Goal: Task Accomplishment & Management: Use online tool/utility

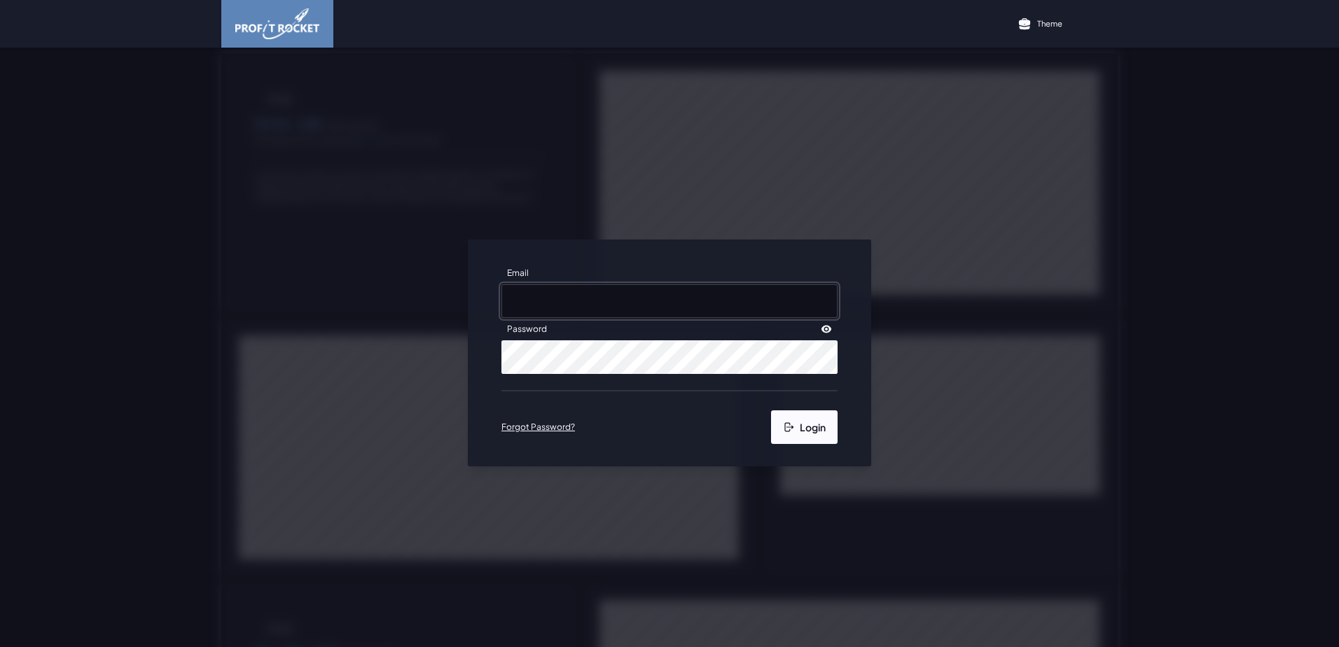
type input "[EMAIL_ADDRESS][DOMAIN_NAME]"
click at [791, 419] on button "Login" at bounding box center [804, 427] width 67 height 34
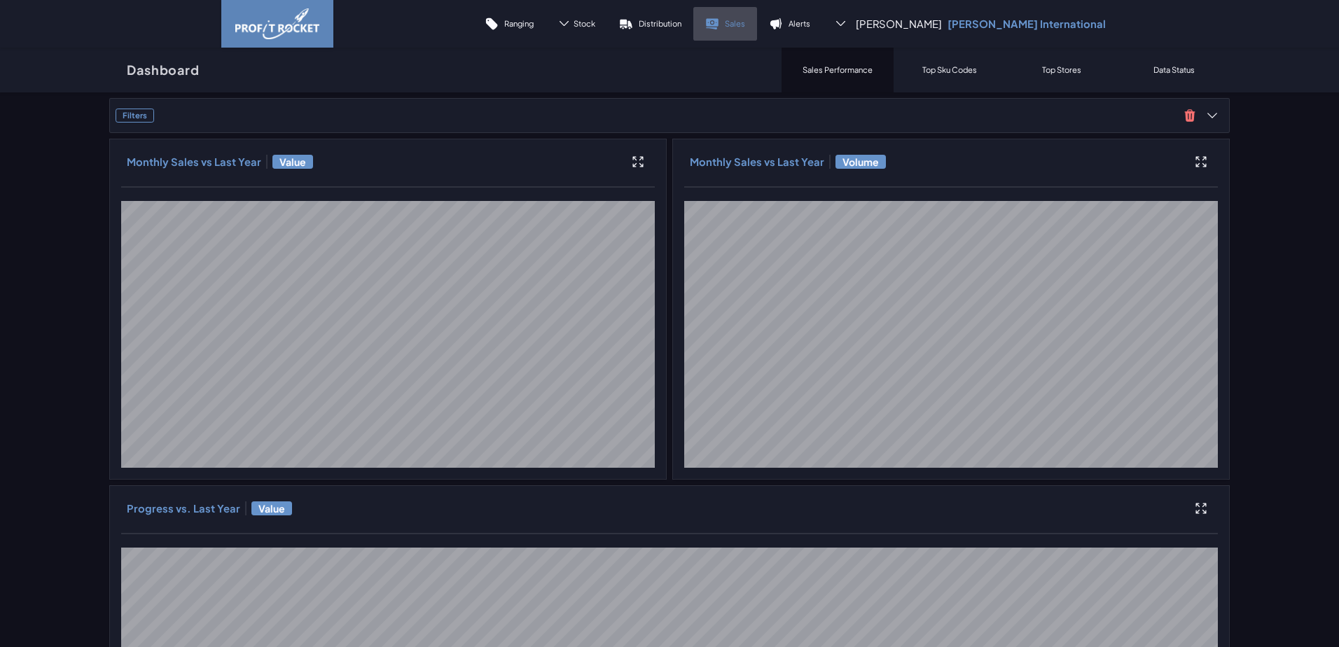
click at [757, 18] on link "Sales" at bounding box center [725, 24] width 64 height 34
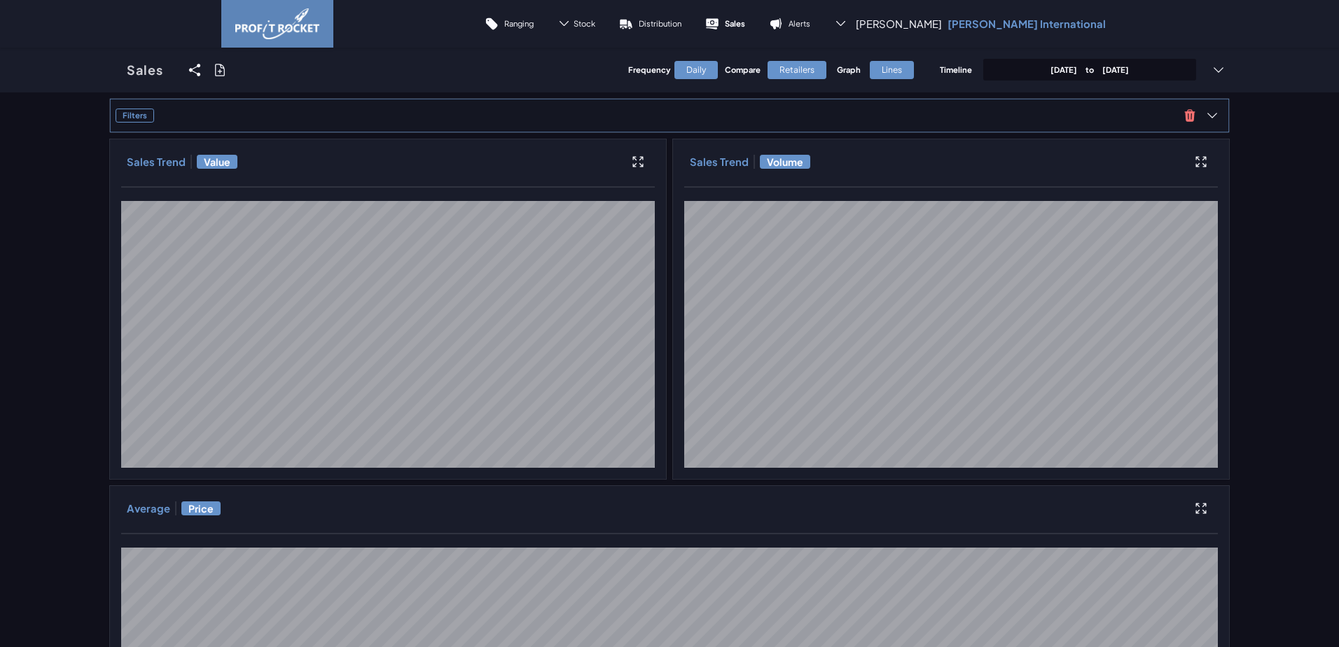
click at [543, 129] on div "Filters" at bounding box center [669, 115] width 1121 height 35
drag, startPoint x: 1207, startPoint y: 116, endPoint x: 1198, endPoint y: 123, distance: 11.7
click at [1208, 116] on icon at bounding box center [1212, 116] width 14 height 14
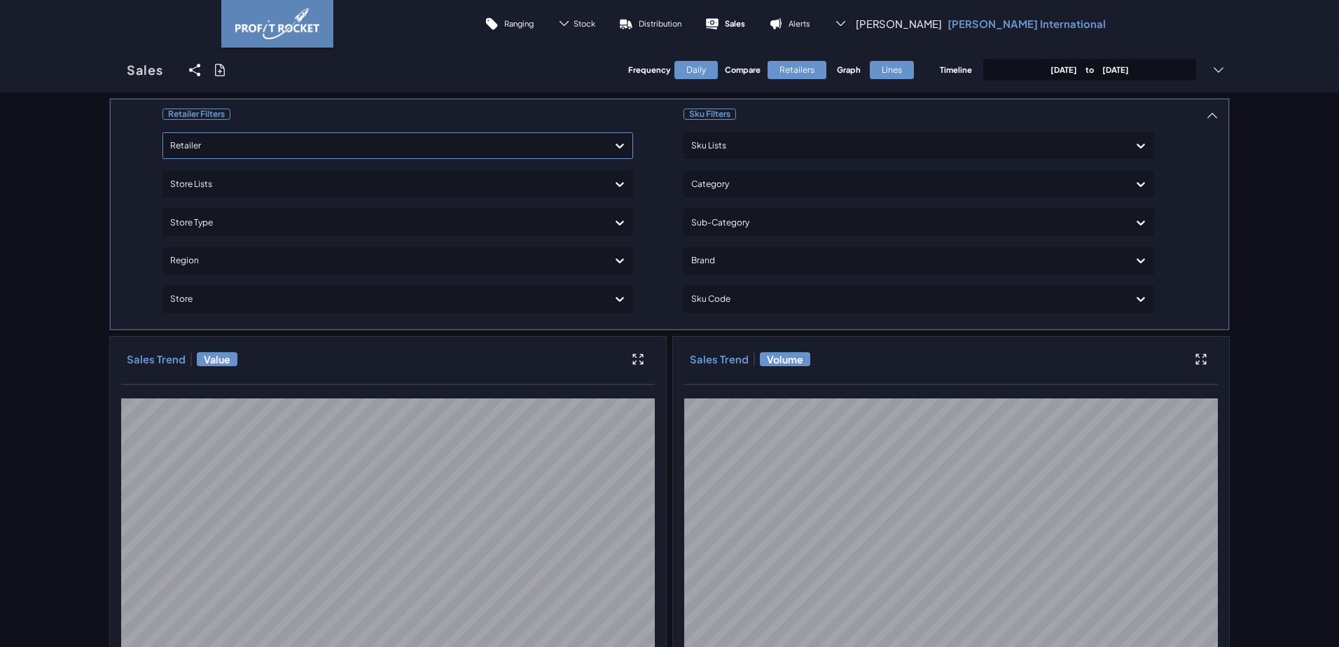
click at [295, 148] on div at bounding box center [385, 146] width 430 height 20
click at [218, 213] on div "Shoprite Checkers" at bounding box center [398, 209] width 458 height 24
click at [1191, 182] on div "Retailer Filters option Shoprite Checkers, selected. option Pick 'n Pay focused…" at bounding box center [659, 214] width 1086 height 220
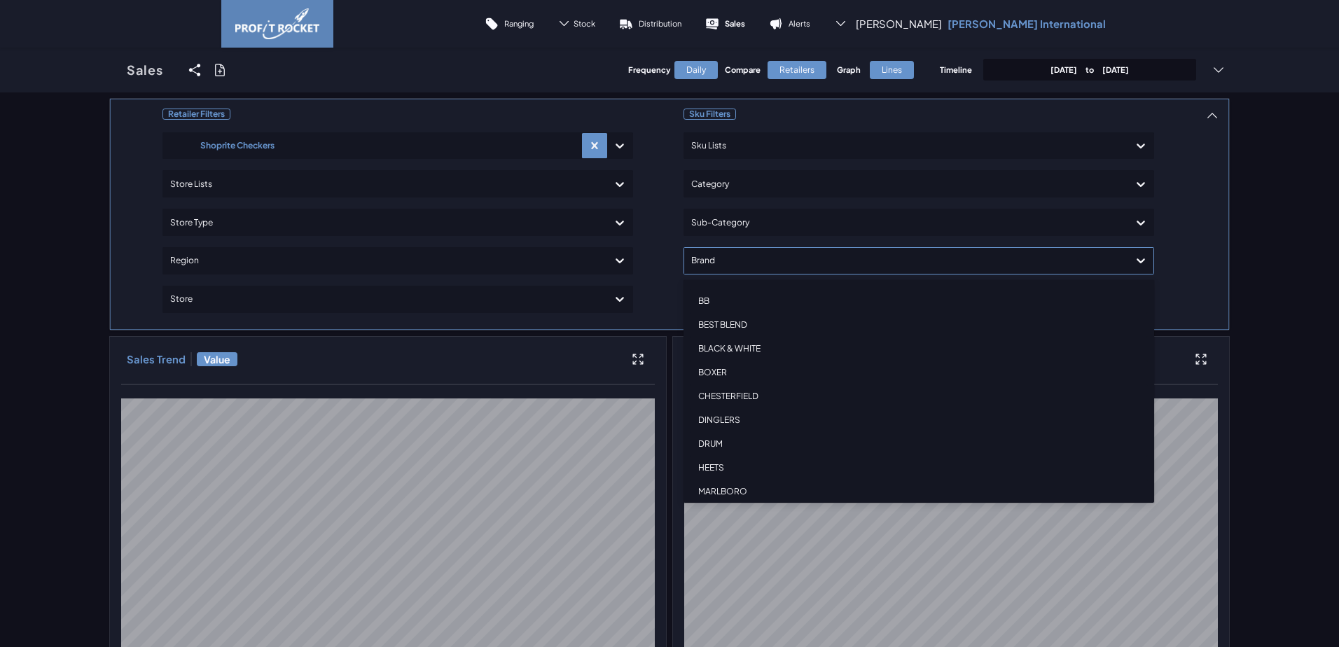
click at [719, 258] on div at bounding box center [906, 261] width 430 height 20
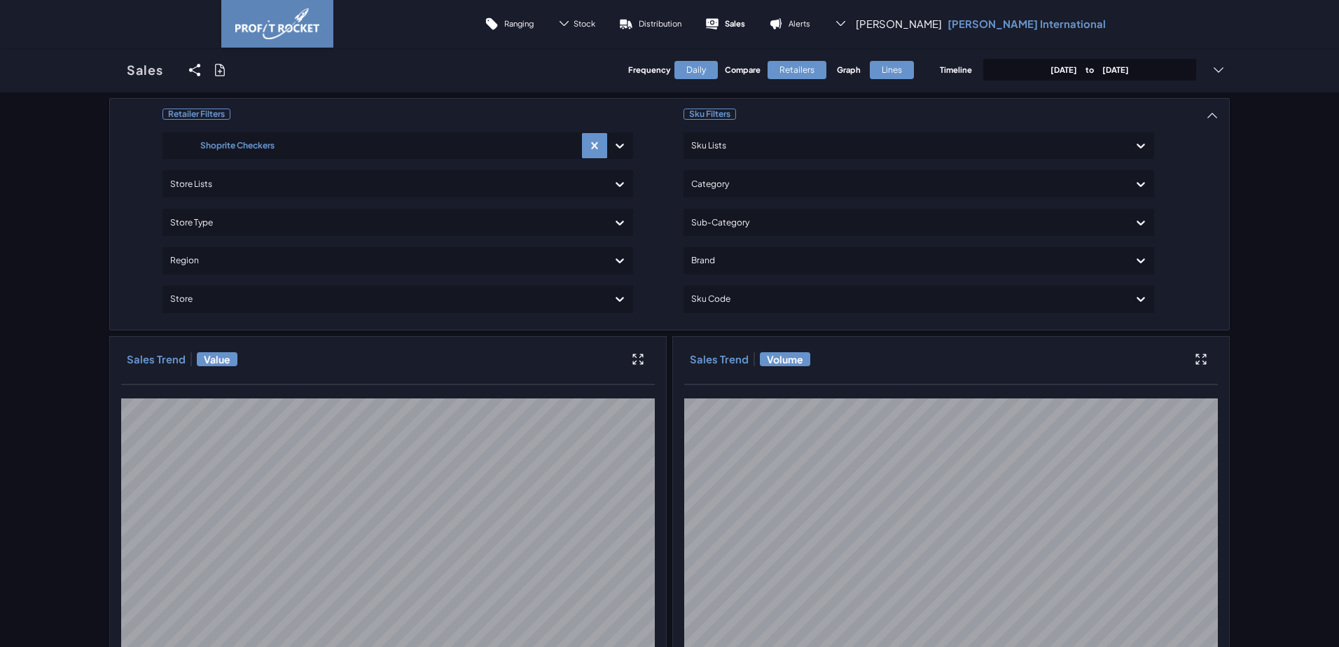
click at [1112, 67] on p "[DATE] to [DATE]" at bounding box center [1090, 69] width 78 height 11
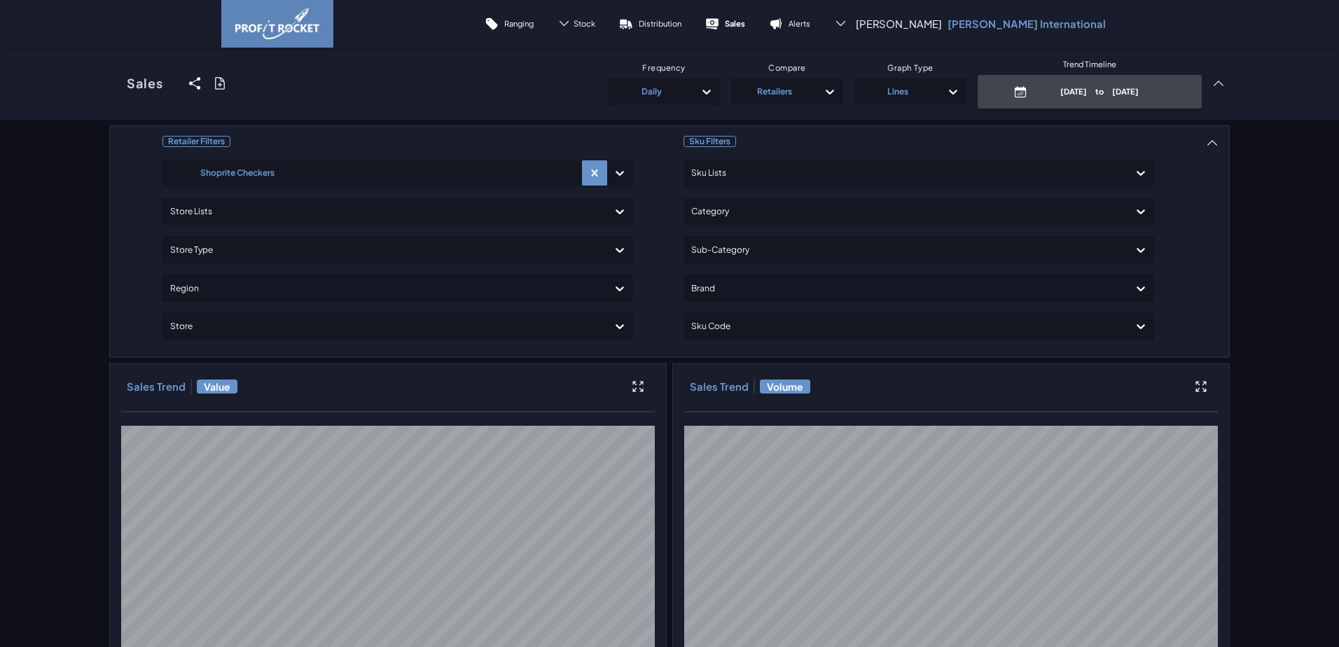
click at [1079, 92] on p "[DATE] to [DATE]" at bounding box center [1100, 91] width 134 height 11
select select "9"
select select "2025"
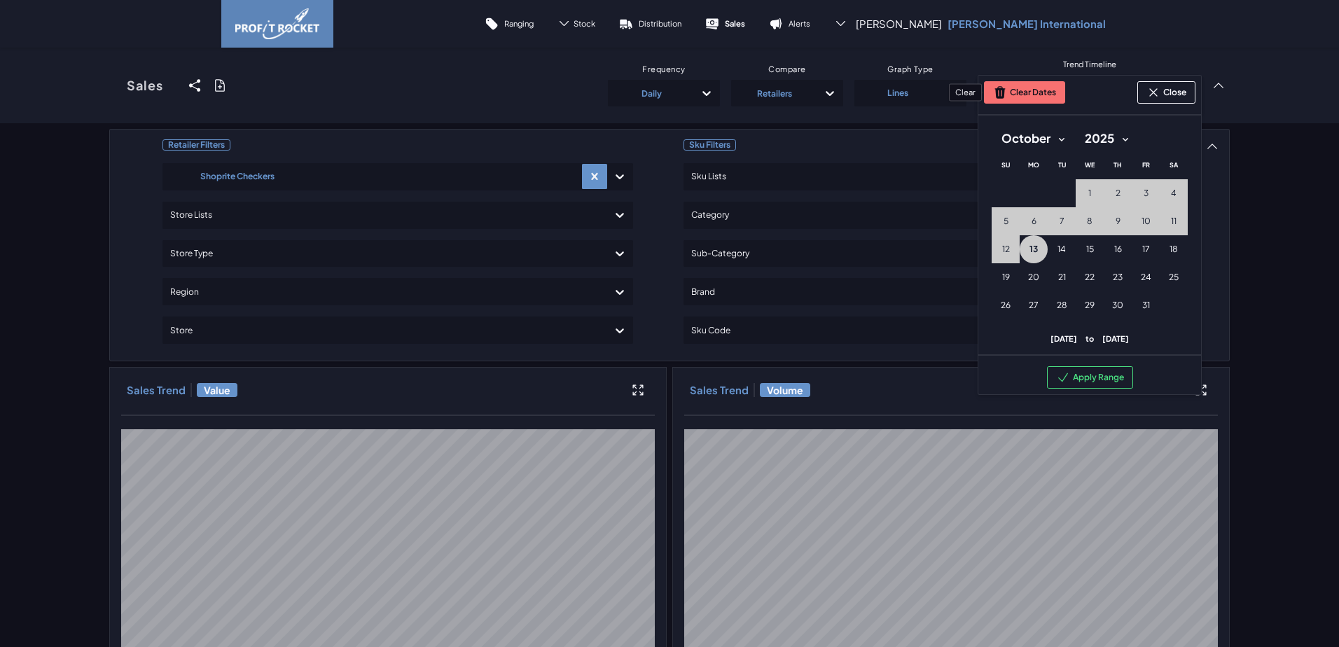
click at [1026, 90] on button "Clear Dates" at bounding box center [1024, 92] width 81 height 22
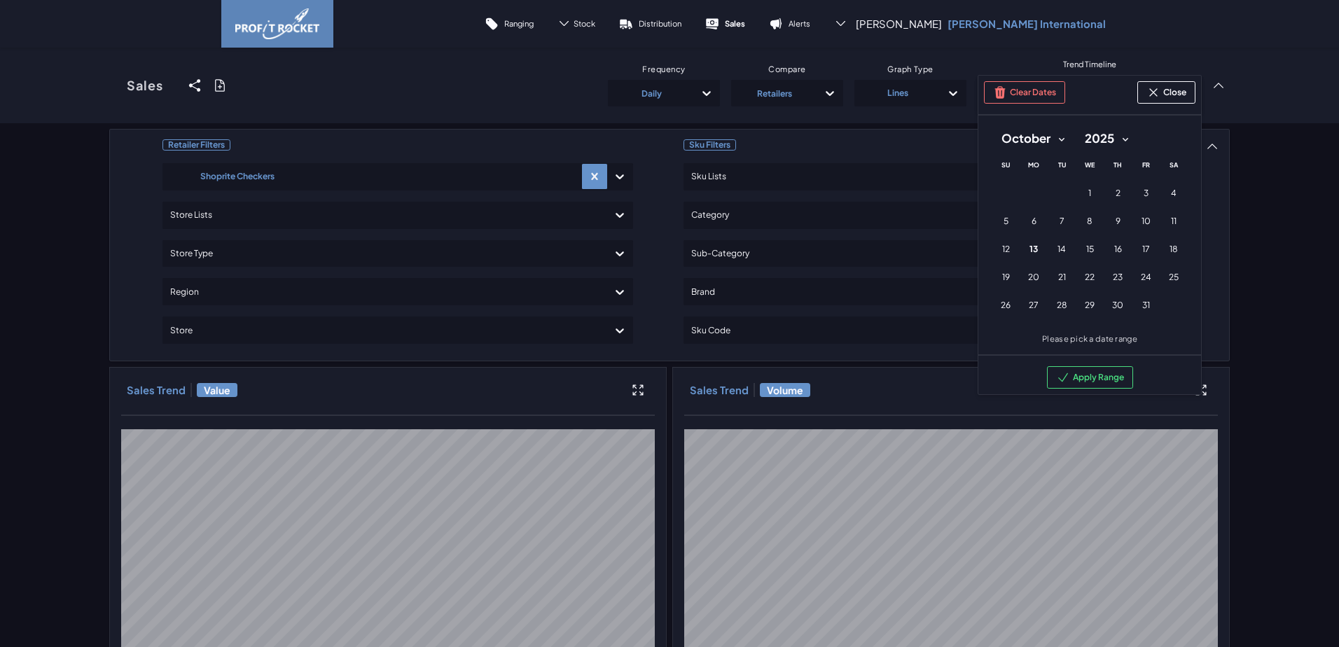
click at [1058, 138] on select "January February March April May June July August September October November De…" at bounding box center [1033, 138] width 83 height 25
select select "8"
click at [992, 126] on select "January February March April May June July August September October November De…" at bounding box center [1033, 138] width 83 height 25
click at [1086, 217] on span "10" at bounding box center [1090, 221] width 9 height 11
click at [1048, 306] on button "30 [DATE] ([DATE])" at bounding box center [1062, 305] width 28 height 28
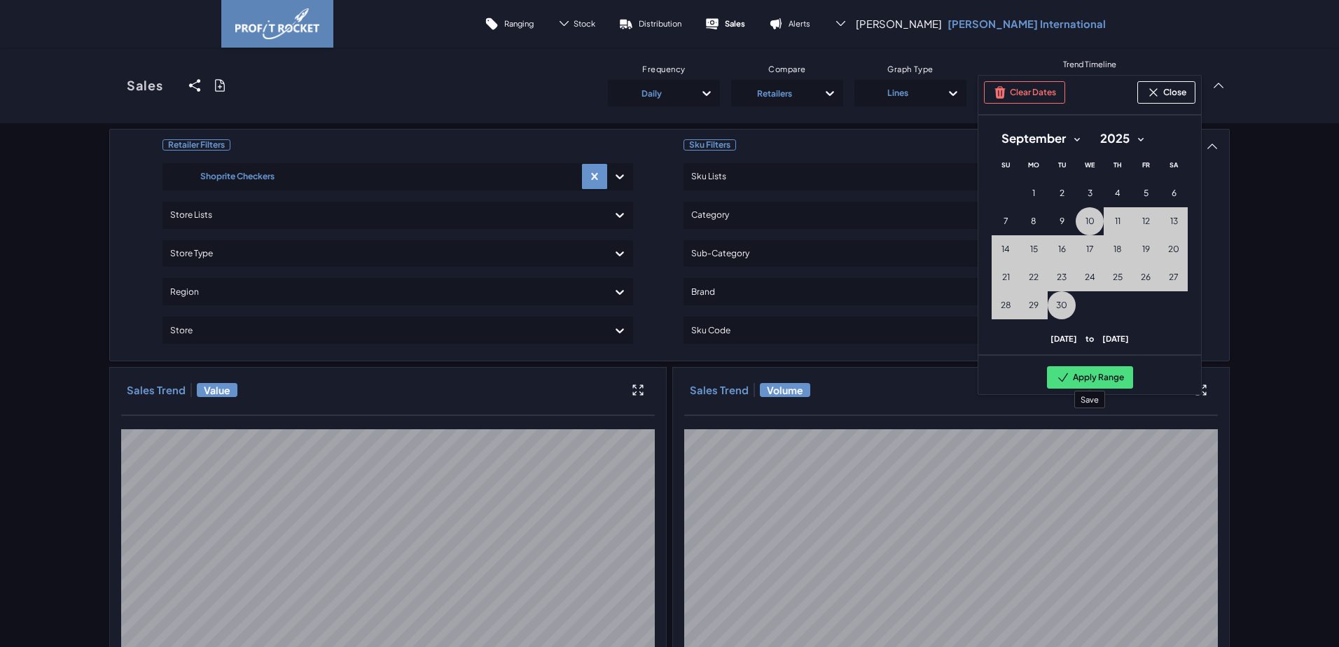
click at [1074, 388] on button "Apply Range" at bounding box center [1090, 377] width 86 height 22
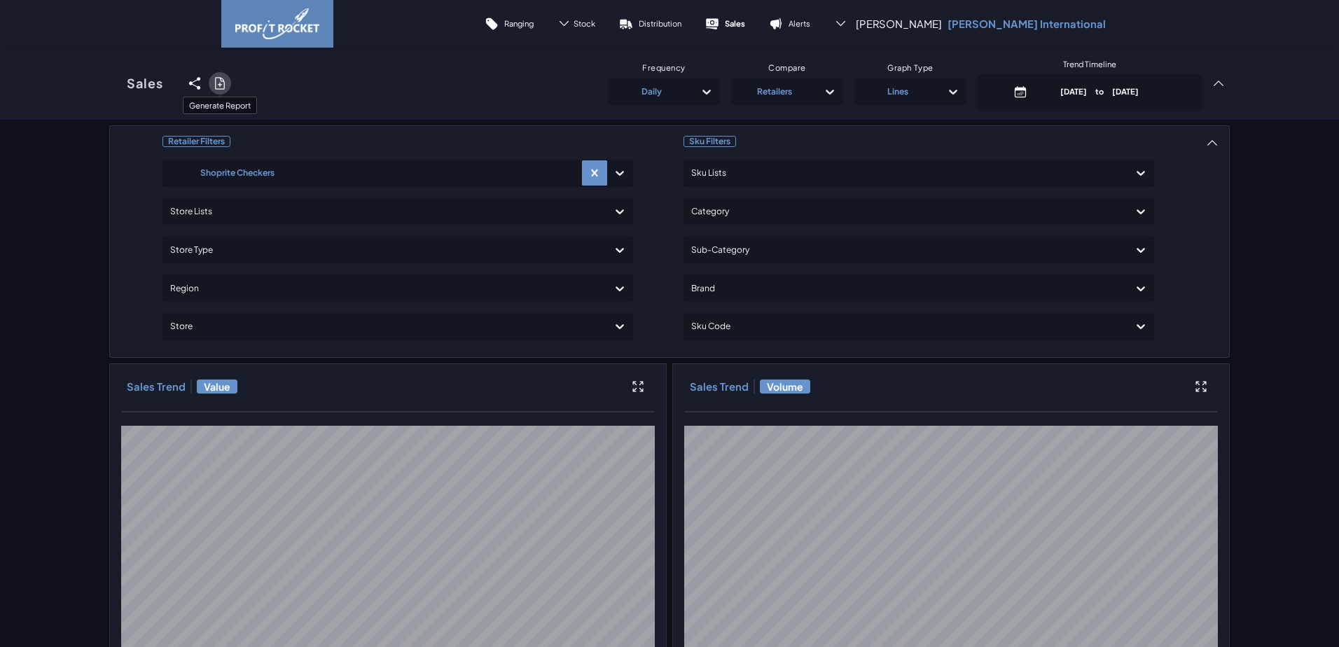
click at [213, 82] on icon at bounding box center [220, 83] width 14 height 14
click at [109, 83] on input "checkbox" at bounding box center [109, 83] width 0 height 0
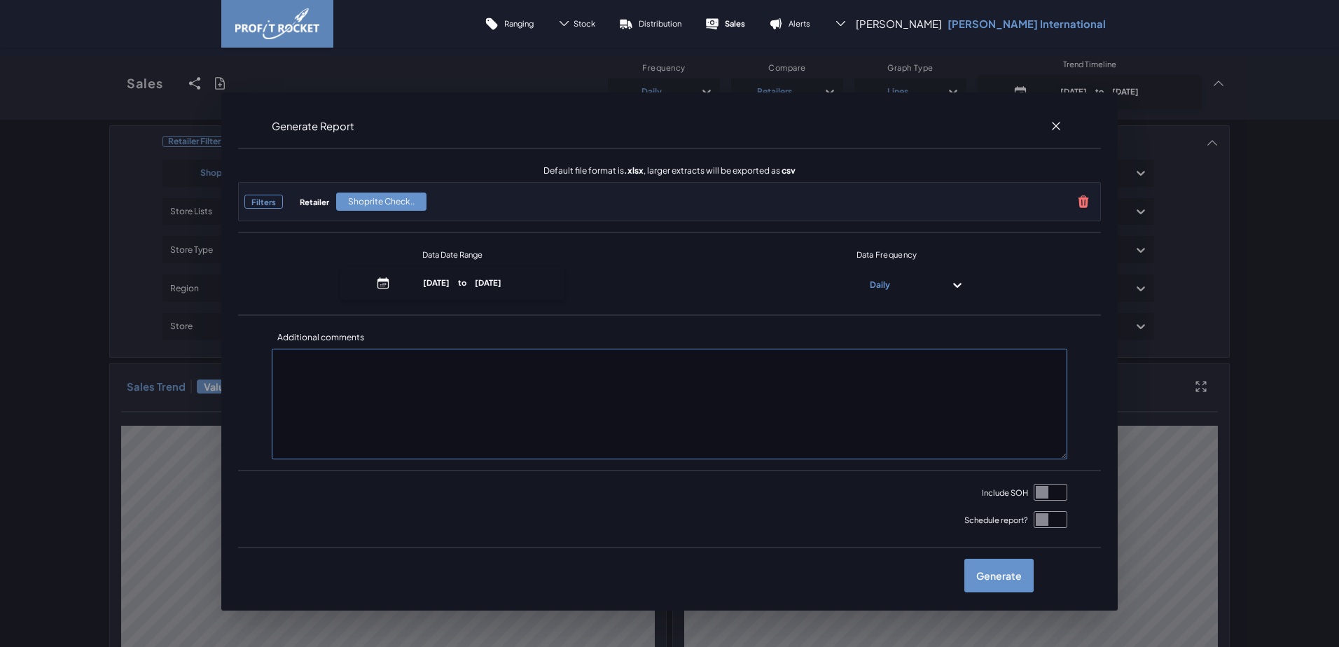
click at [1034, 492] on input "checkbox" at bounding box center [1051, 492] width 34 height 17
checkbox input "true"
click at [1004, 571] on label "Generate" at bounding box center [998, 576] width 69 height 34
click at [109, 83] on input "checkbox" at bounding box center [109, 83] width 0 height 0
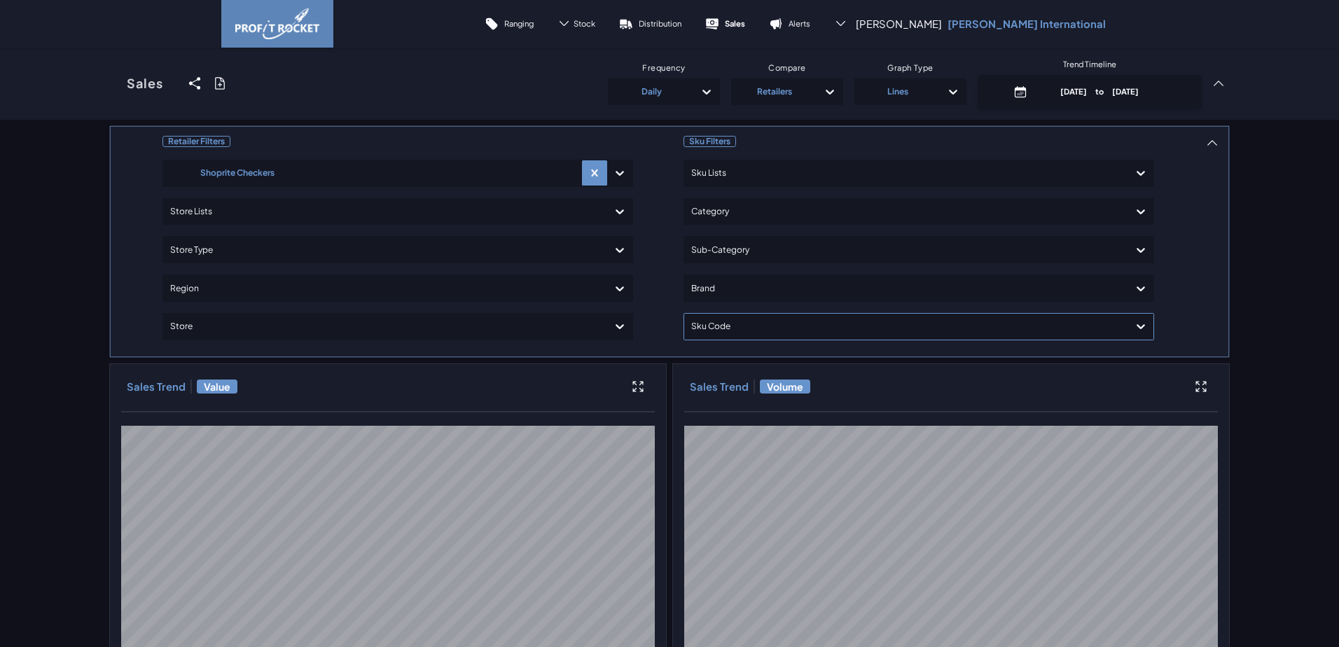
click at [733, 326] on div at bounding box center [906, 327] width 430 height 20
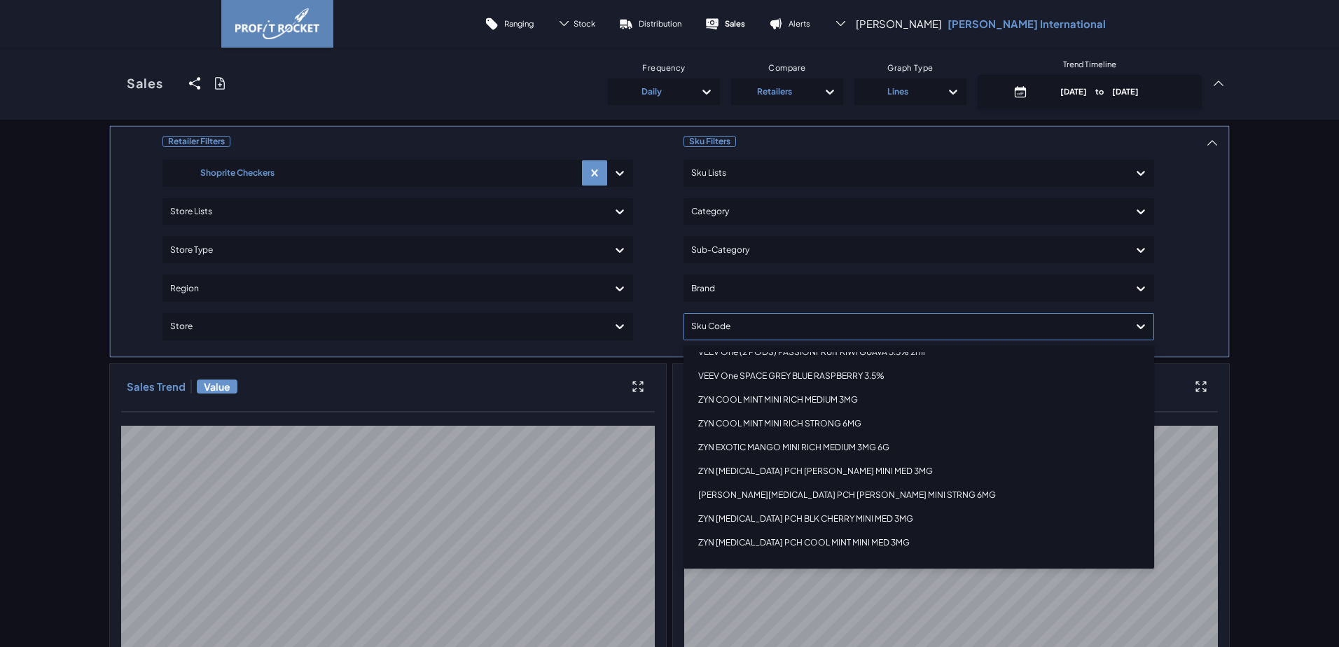
scroll to position [2296, 0]
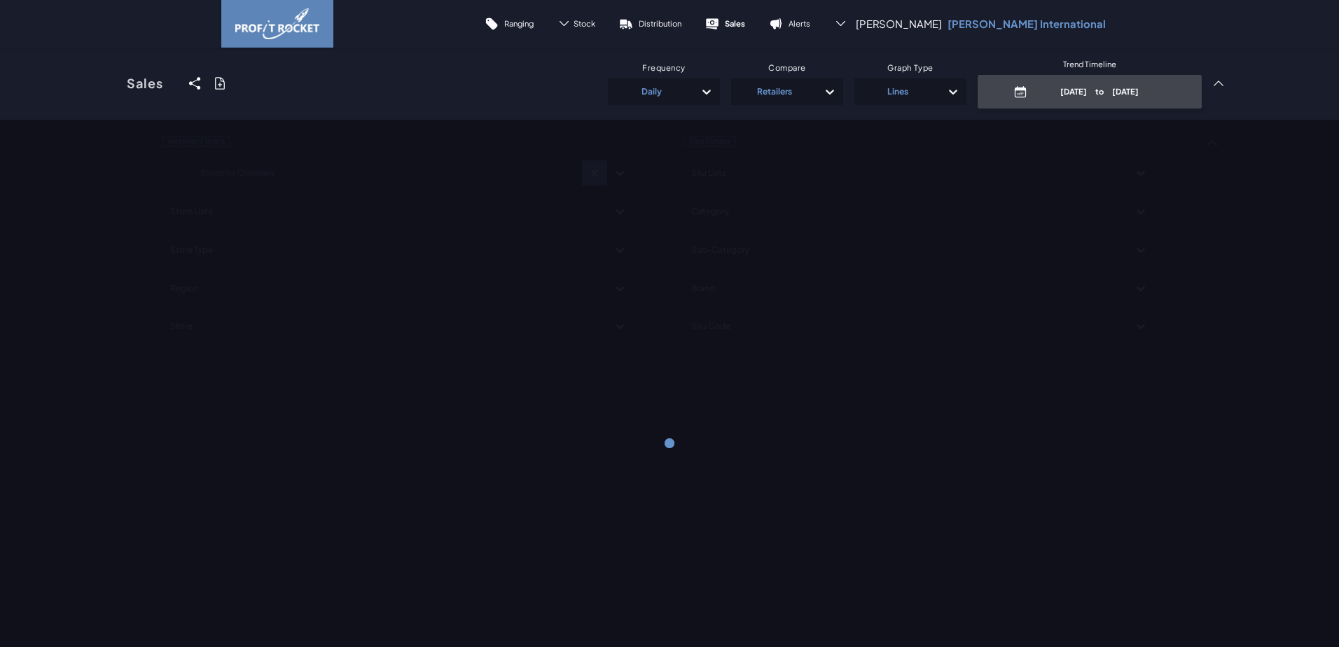
click at [1090, 89] on p "[DATE] to [DATE]" at bounding box center [1100, 91] width 134 height 11
select select "9"
select select "2025"
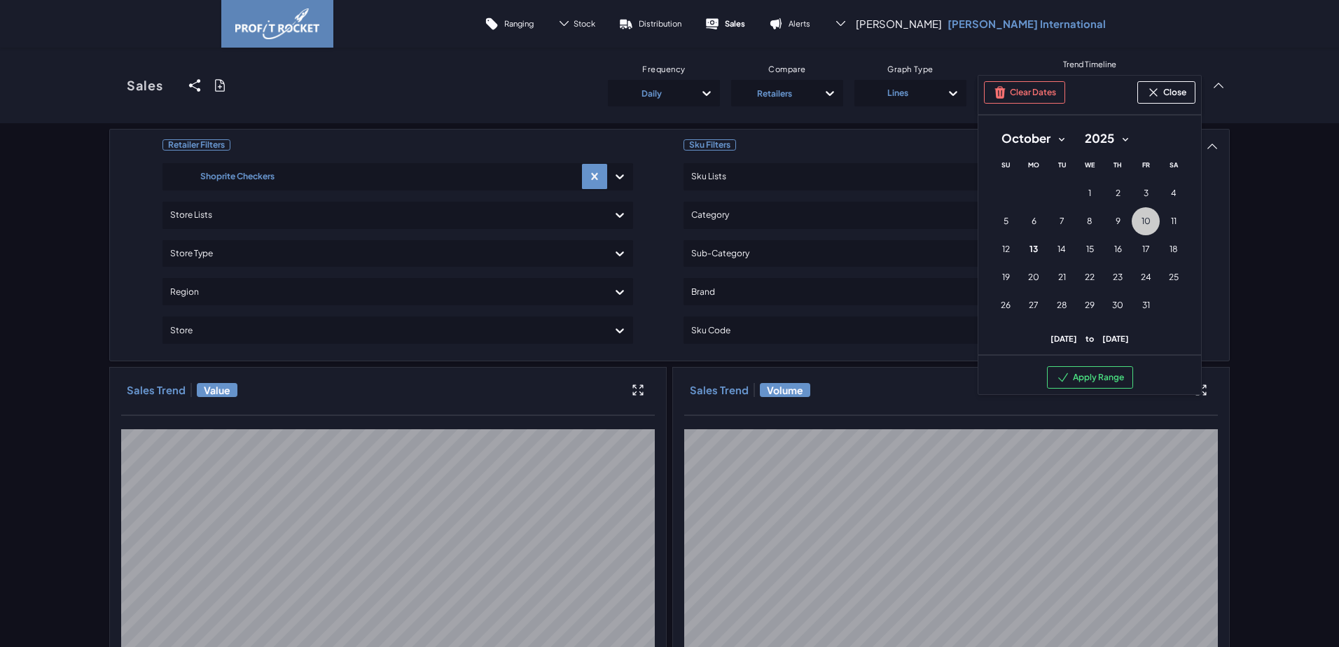
click at [1142, 224] on span "10" at bounding box center [1146, 221] width 9 height 11
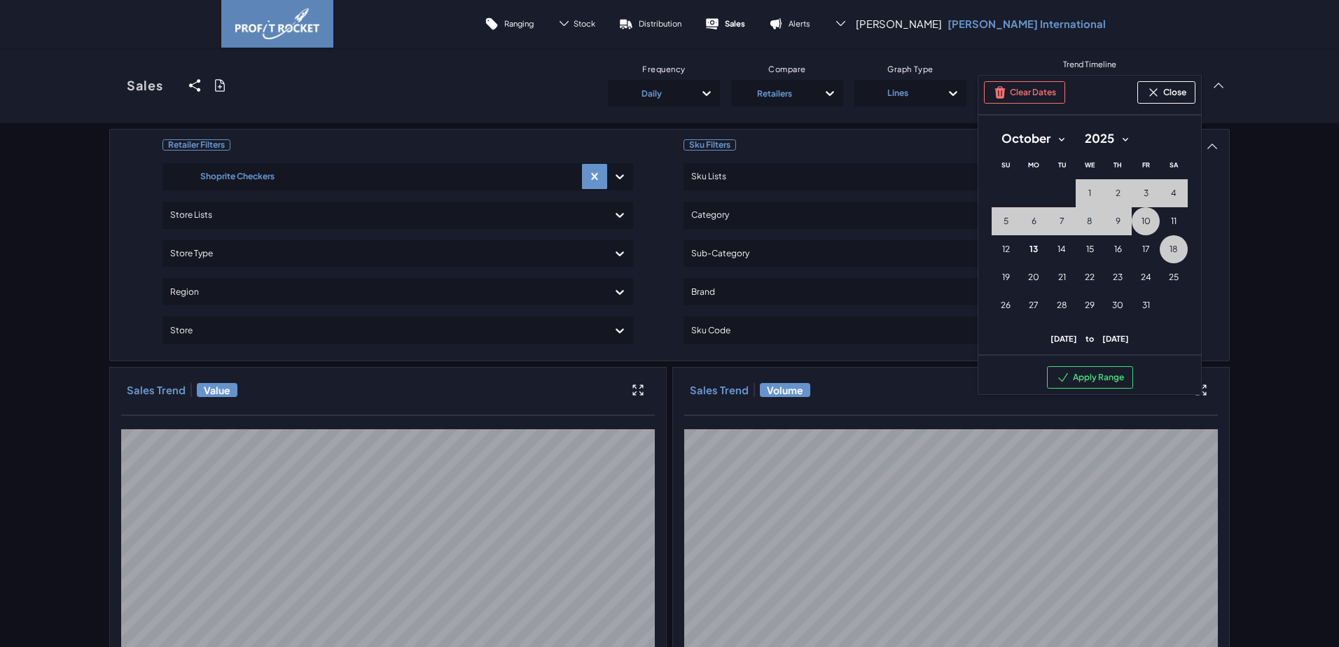
click at [1170, 247] on span "18" at bounding box center [1174, 249] width 8 height 11
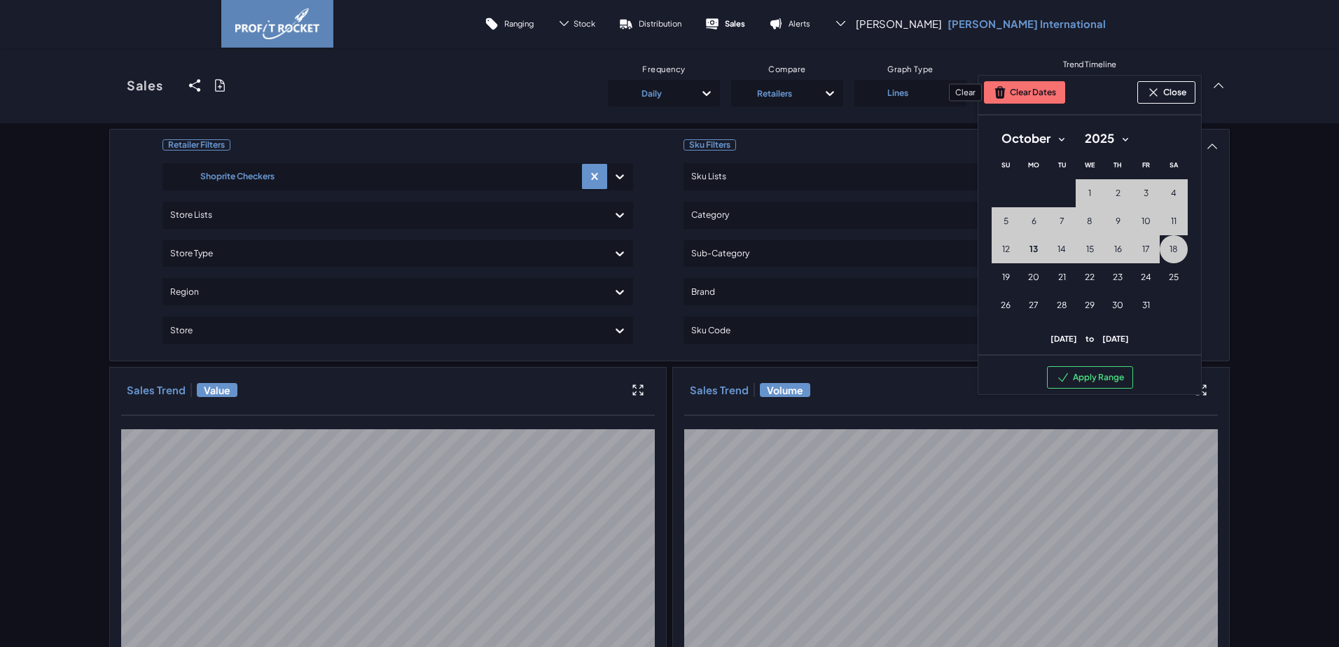
click at [1019, 97] on button "Clear Dates" at bounding box center [1024, 92] width 81 height 22
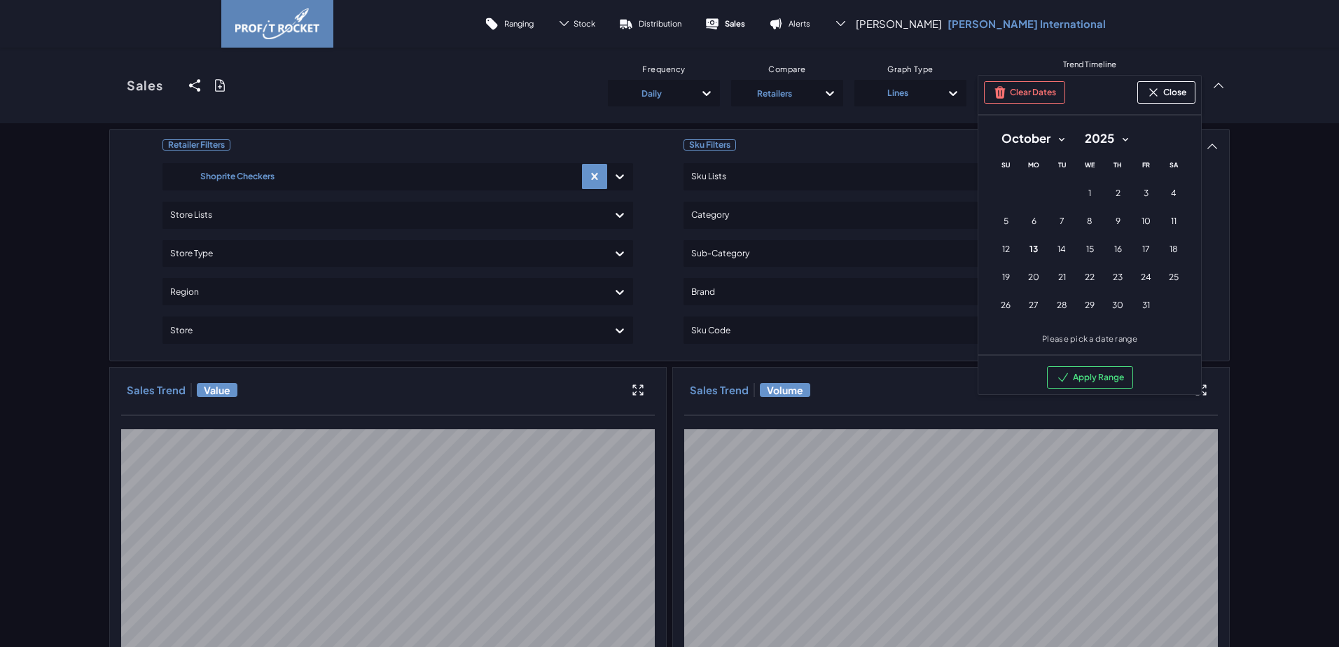
click at [1058, 139] on select "January February March April May June July August September October November De…" at bounding box center [1033, 138] width 83 height 25
select select "8"
click at [992, 126] on select "January February March April May June July August September October November De…" at bounding box center [1033, 138] width 83 height 25
click at [1087, 219] on span "10" at bounding box center [1090, 221] width 9 height 11
click at [1172, 249] on span "20" at bounding box center [1173, 249] width 11 height 11
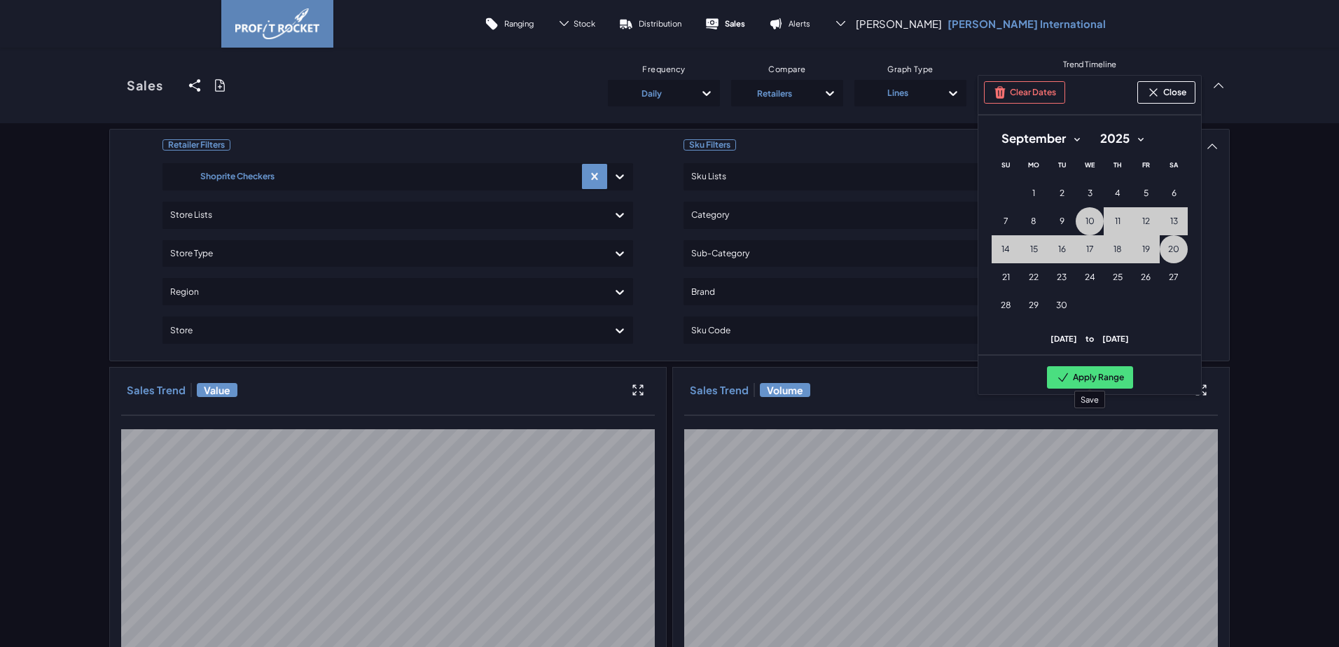
click at [1098, 388] on button "Apply Range" at bounding box center [1090, 377] width 86 height 22
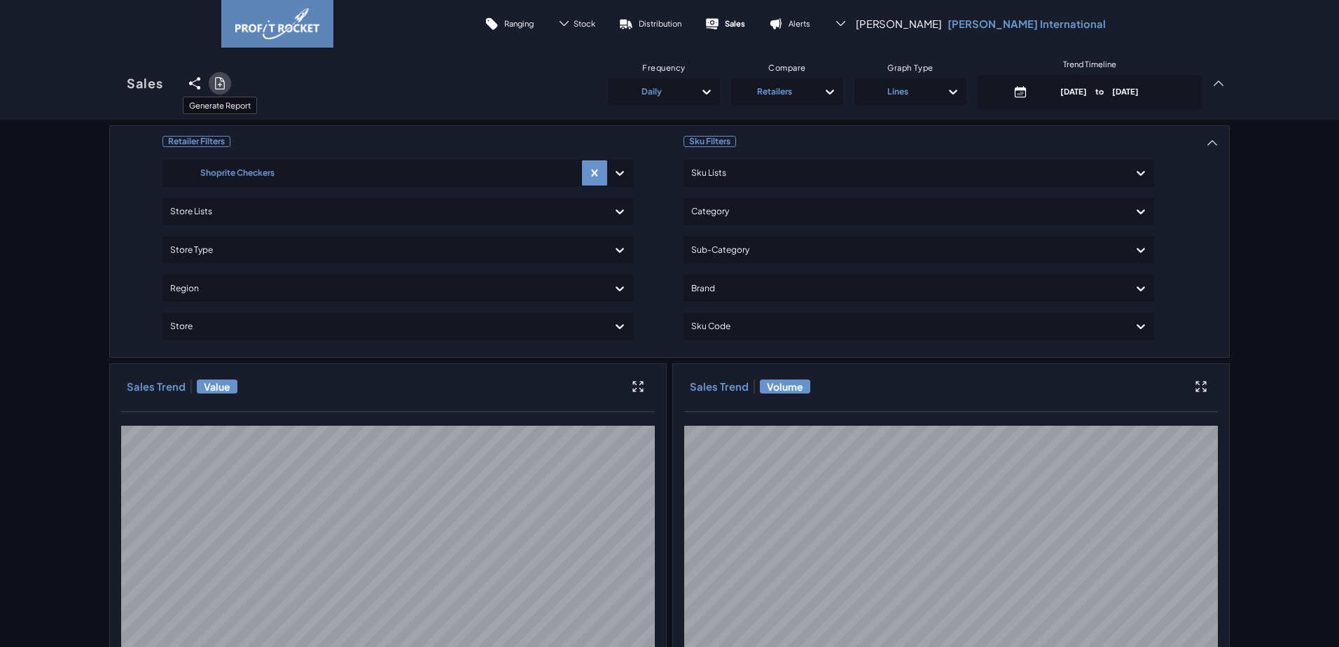
click at [214, 86] on icon at bounding box center [220, 83] width 14 height 14
click at [109, 83] on input "checkbox" at bounding box center [109, 83] width 0 height 0
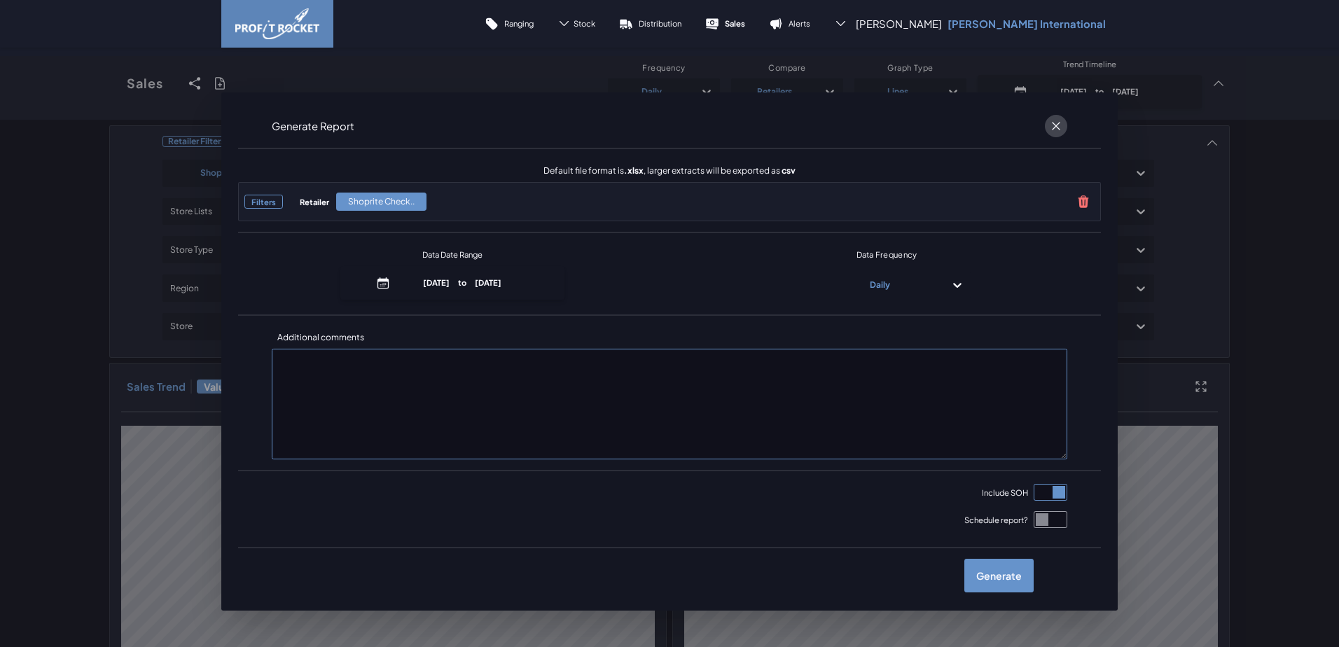
click at [1049, 123] on icon at bounding box center [1056, 126] width 14 height 14
click at [109, 83] on input "checkbox" at bounding box center [109, 83] width 0 height 0
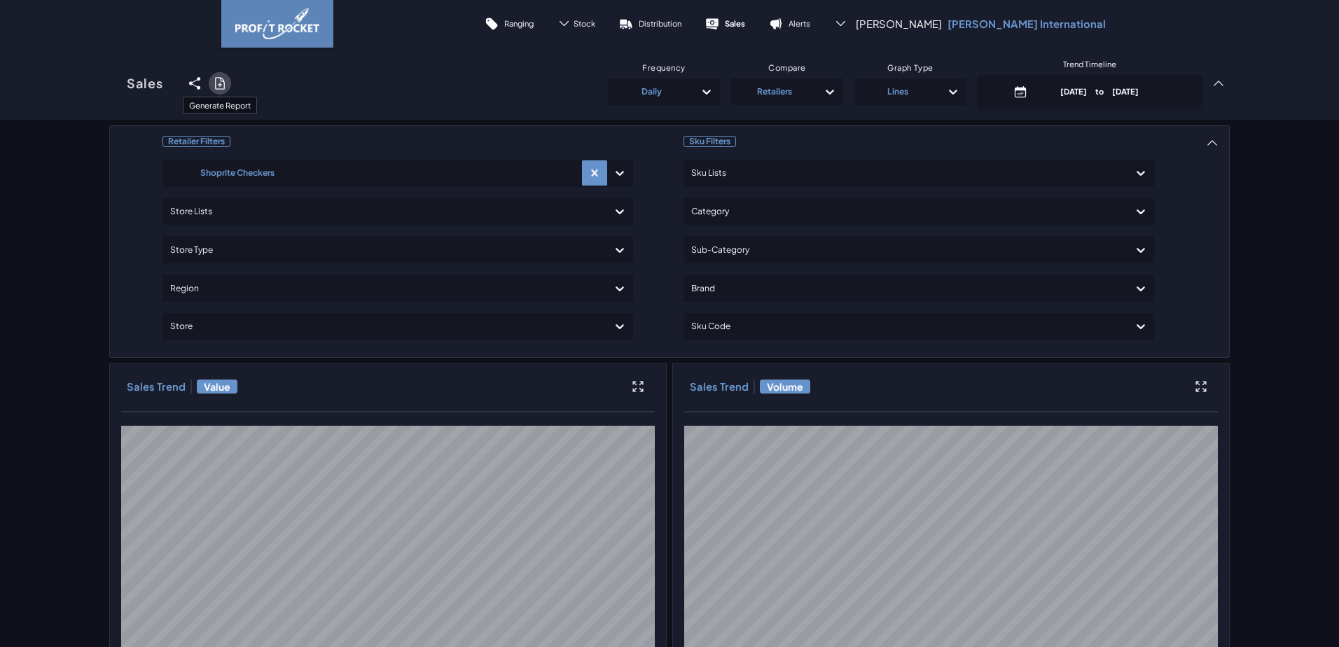
click at [216, 81] on icon at bounding box center [219, 83] width 9 height 11
click at [109, 83] on input "checkbox" at bounding box center [109, 83] width 0 height 0
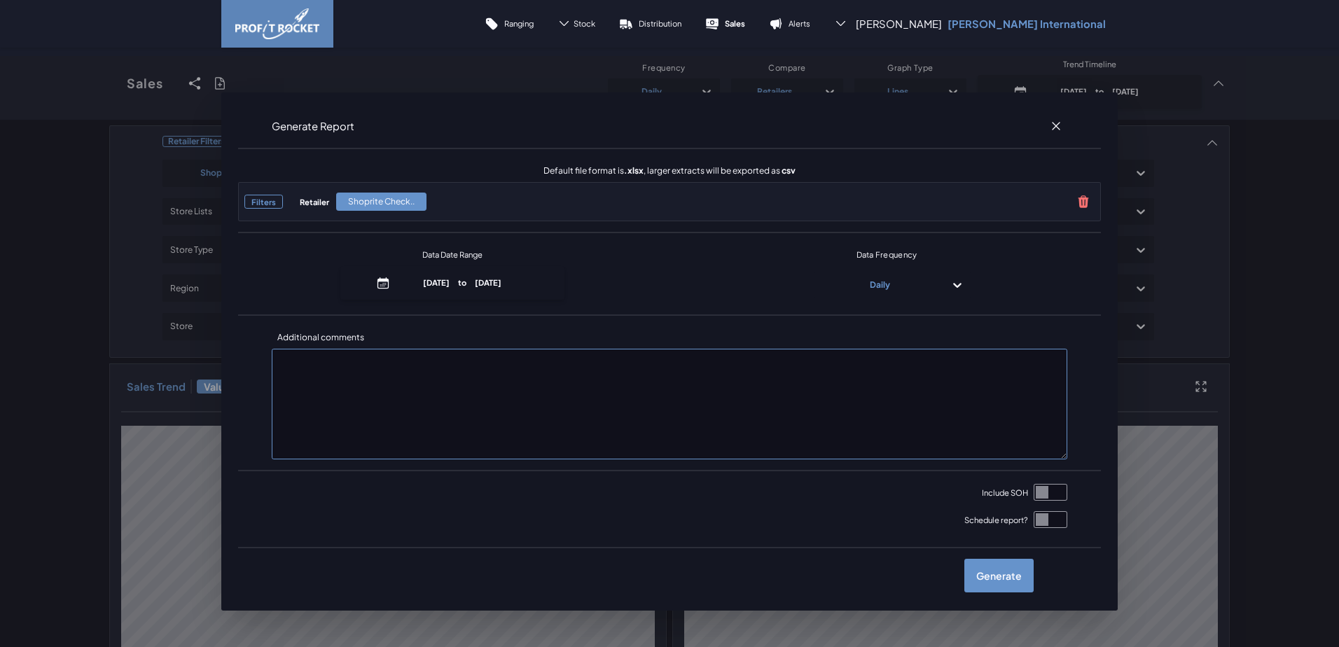
click at [1044, 493] on input "checkbox" at bounding box center [1051, 492] width 34 height 17
click at [1008, 569] on label "Generate" at bounding box center [998, 576] width 69 height 34
click at [109, 83] on input "checkbox" at bounding box center [109, 83] width 0 height 0
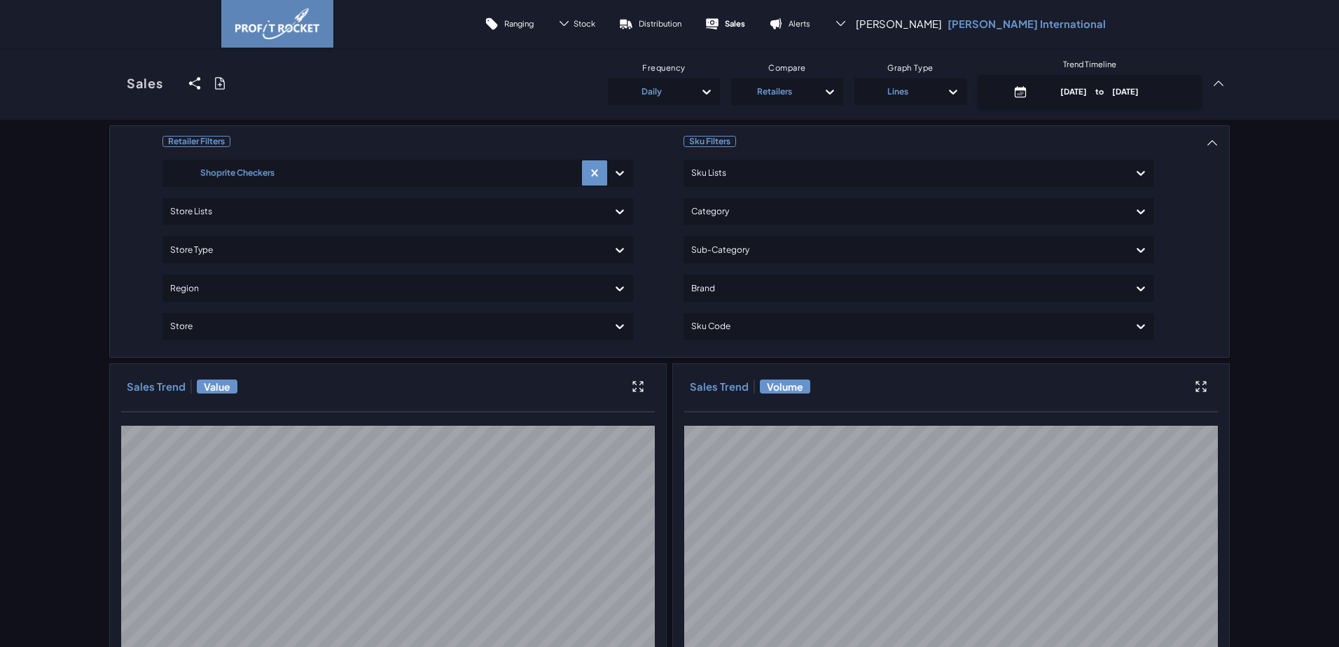
checkbox input "false"
click at [1116, 92] on p "[DATE] to [DATE]" at bounding box center [1100, 91] width 134 height 11
select select "9"
select select "2025"
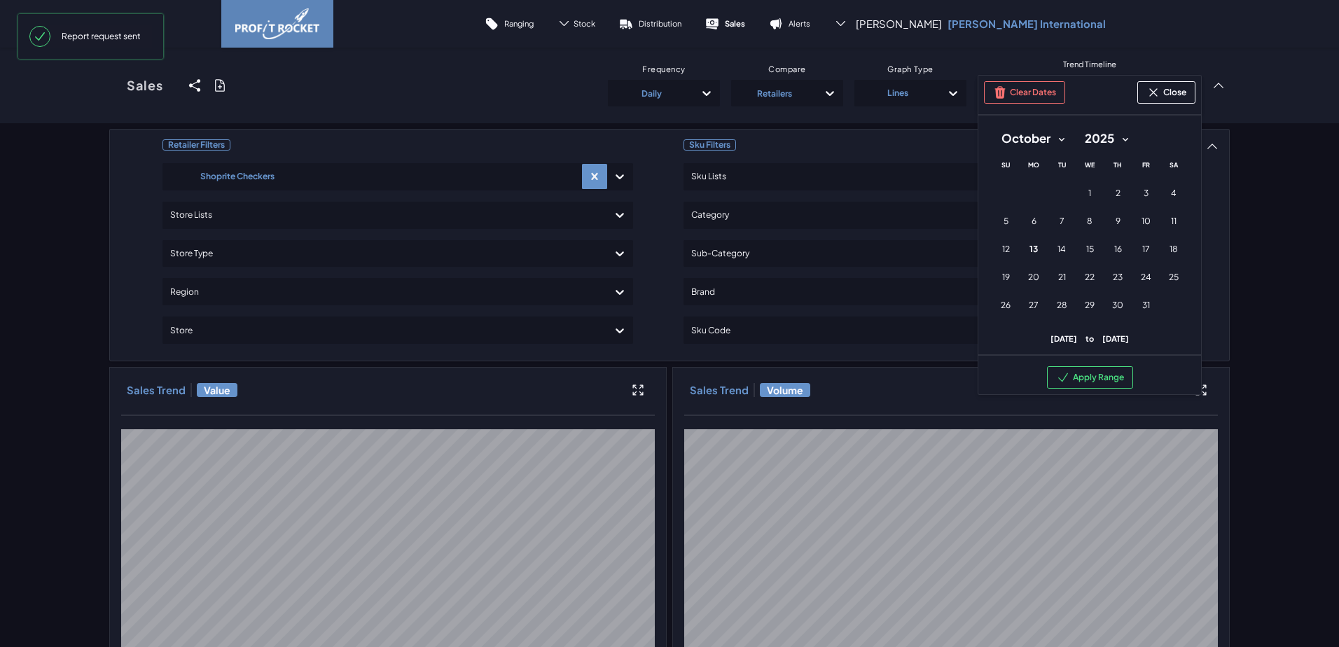
click at [1056, 142] on select "January February March April May June July August September October November De…" at bounding box center [1033, 138] width 83 height 25
select select "8"
click at [992, 126] on select "January February March April May June July August September October November De…" at bounding box center [1033, 138] width 83 height 25
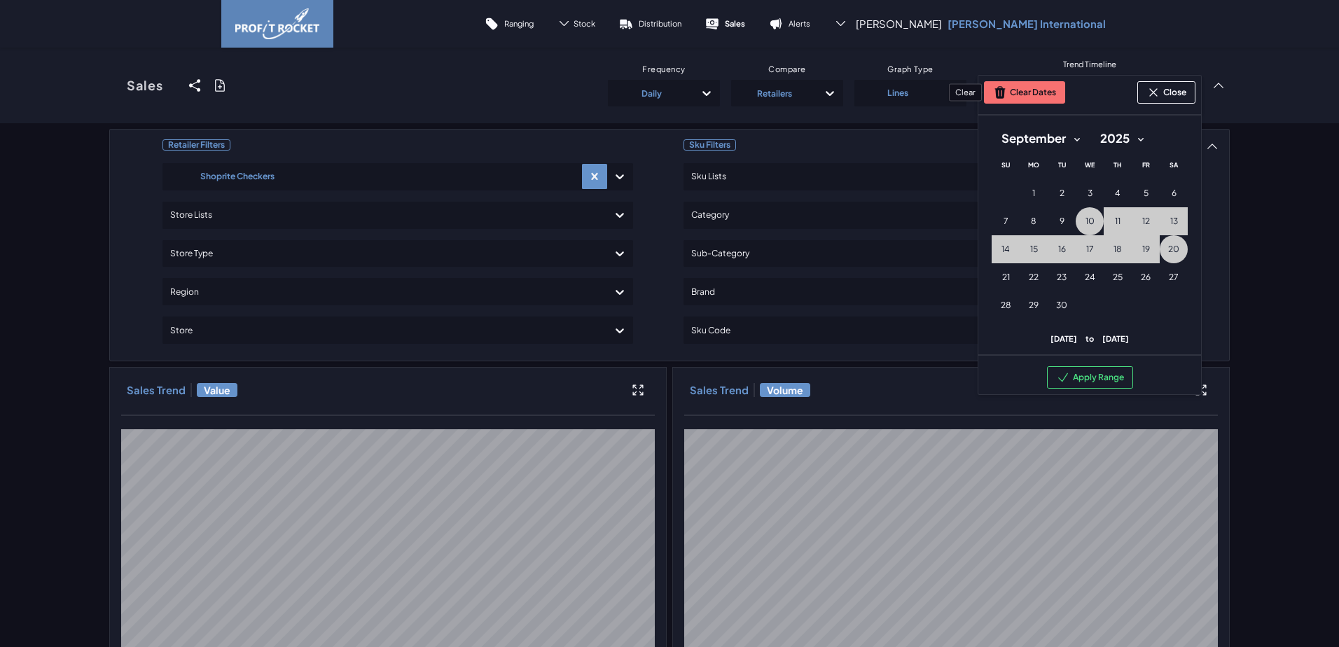
click at [1038, 96] on button "Clear Dates" at bounding box center [1024, 92] width 81 height 22
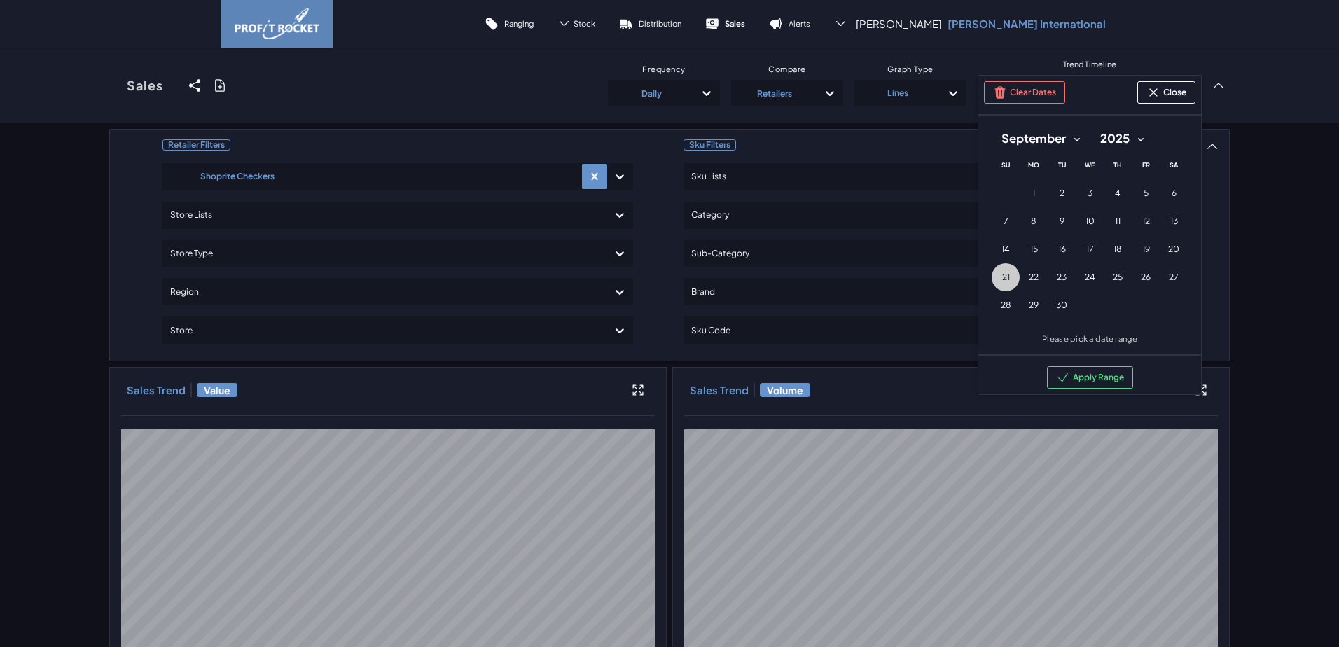
click at [1002, 274] on span "21" at bounding box center [1006, 277] width 8 height 11
click at [1058, 303] on span "30" at bounding box center [1061, 305] width 11 height 11
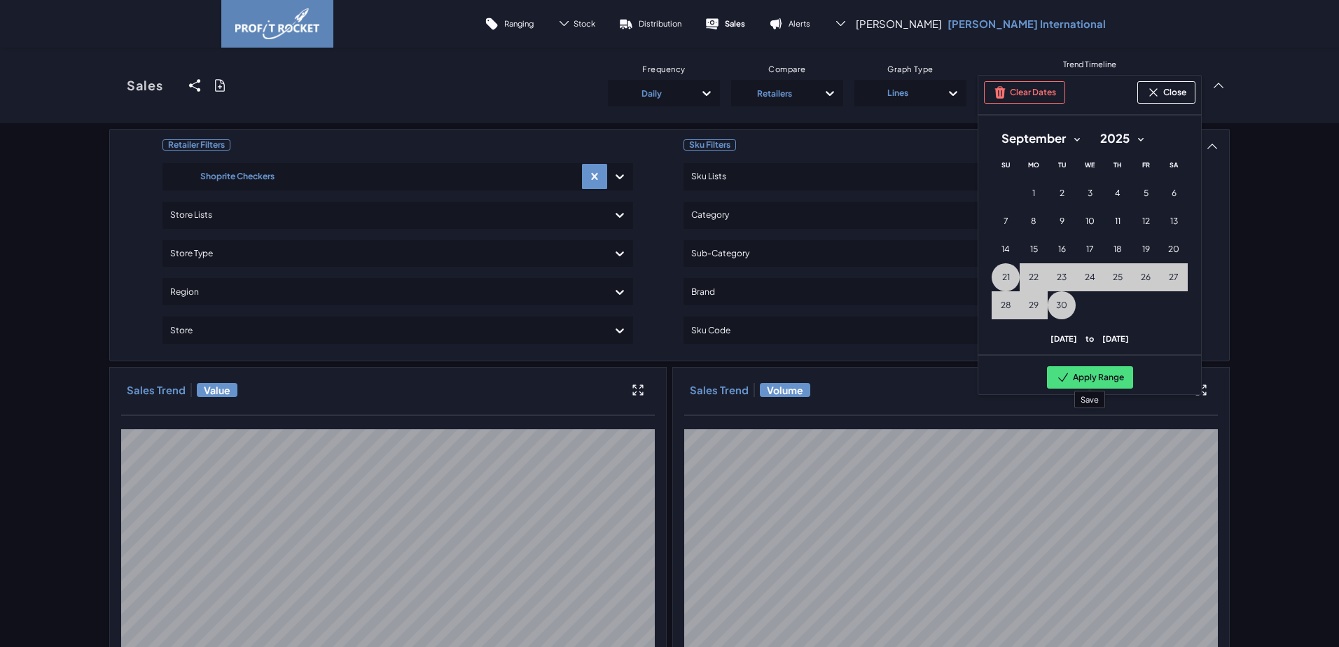
click at [1095, 377] on button "Apply Range" at bounding box center [1090, 377] width 86 height 22
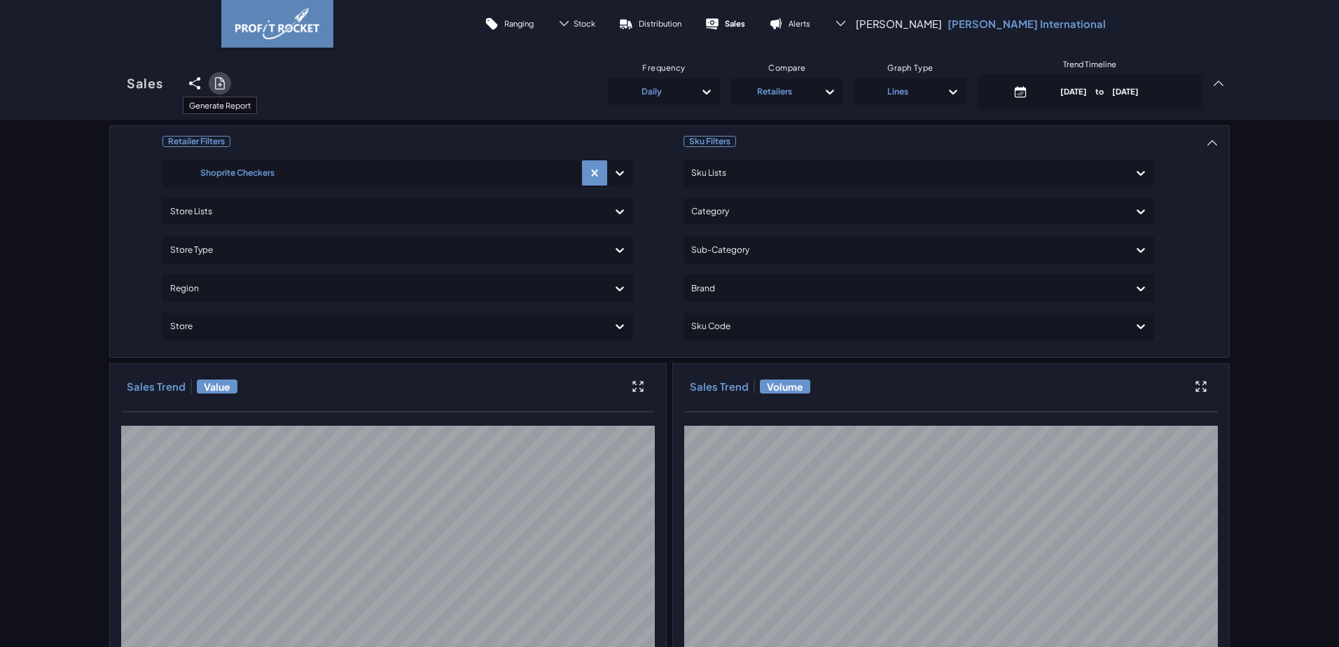
click at [216, 83] on icon at bounding box center [220, 83] width 14 height 14
click at [109, 83] on input "checkbox" at bounding box center [109, 83] width 0 height 0
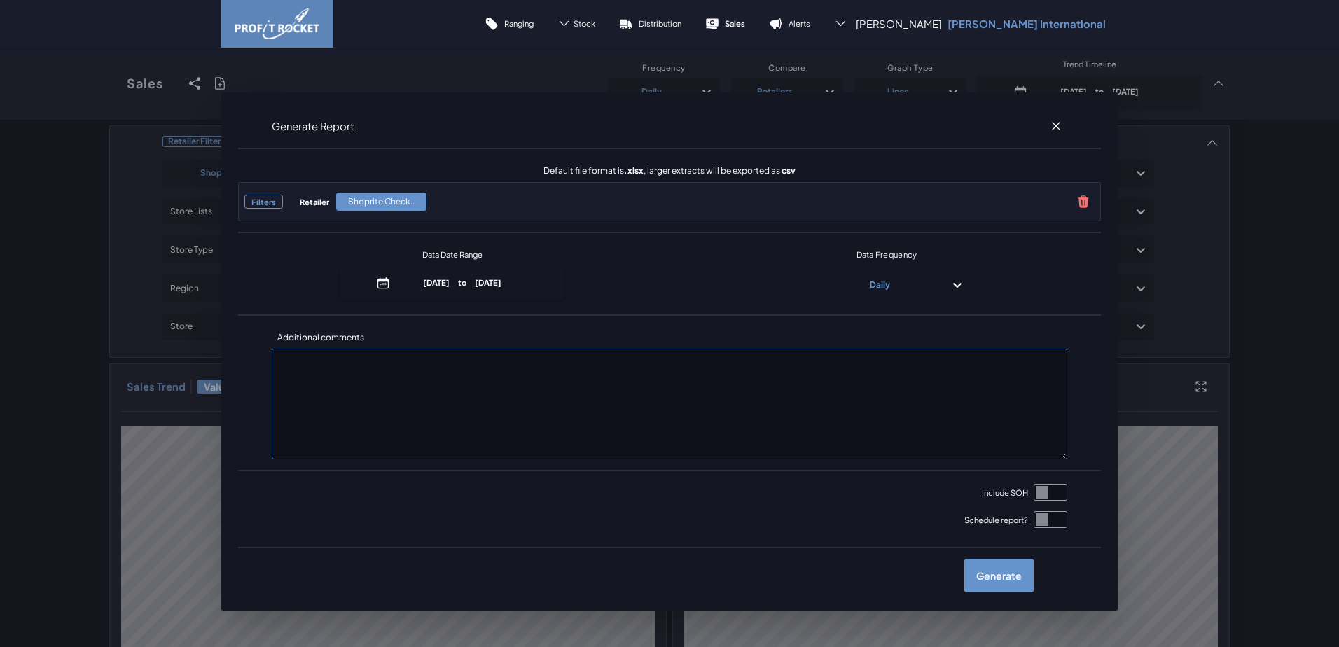
click at [1042, 489] on input "checkbox" at bounding box center [1051, 492] width 34 height 17
checkbox input "true"
click at [990, 588] on label "Generate" at bounding box center [998, 576] width 69 height 34
click at [109, 83] on input "checkbox" at bounding box center [109, 83] width 0 height 0
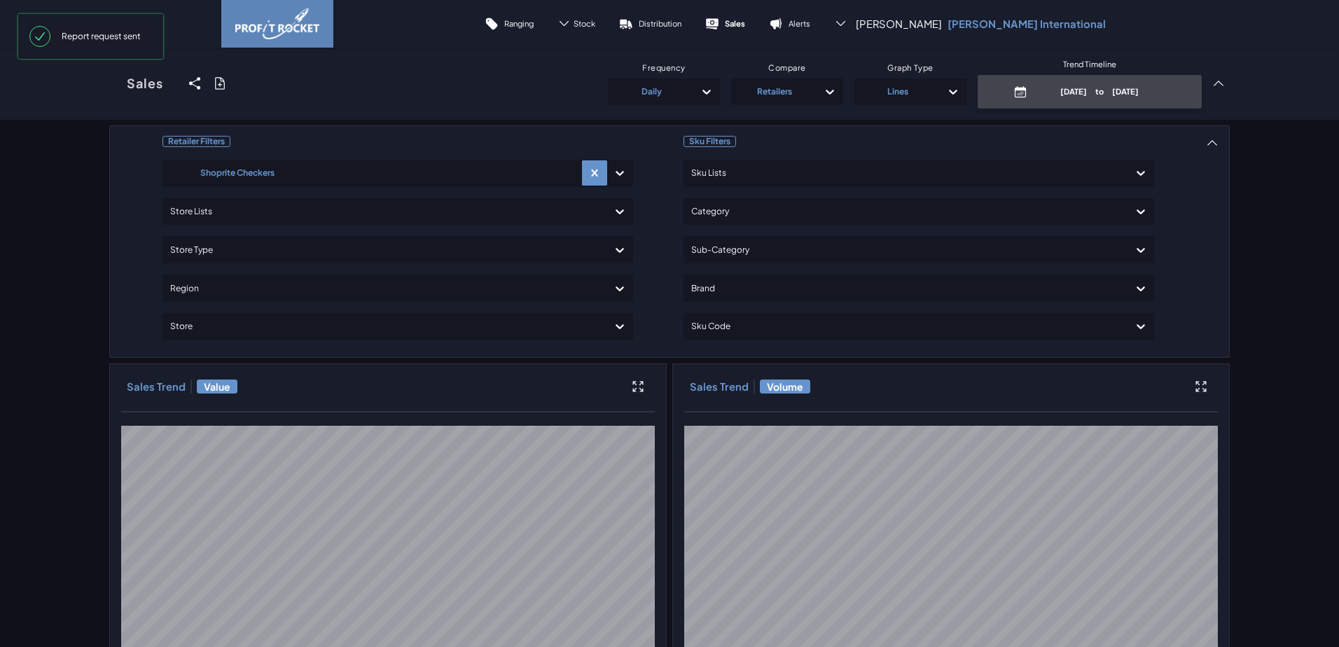
click at [1075, 95] on p "[DATE] to [DATE]" at bounding box center [1100, 91] width 134 height 11
select select "9"
select select "2025"
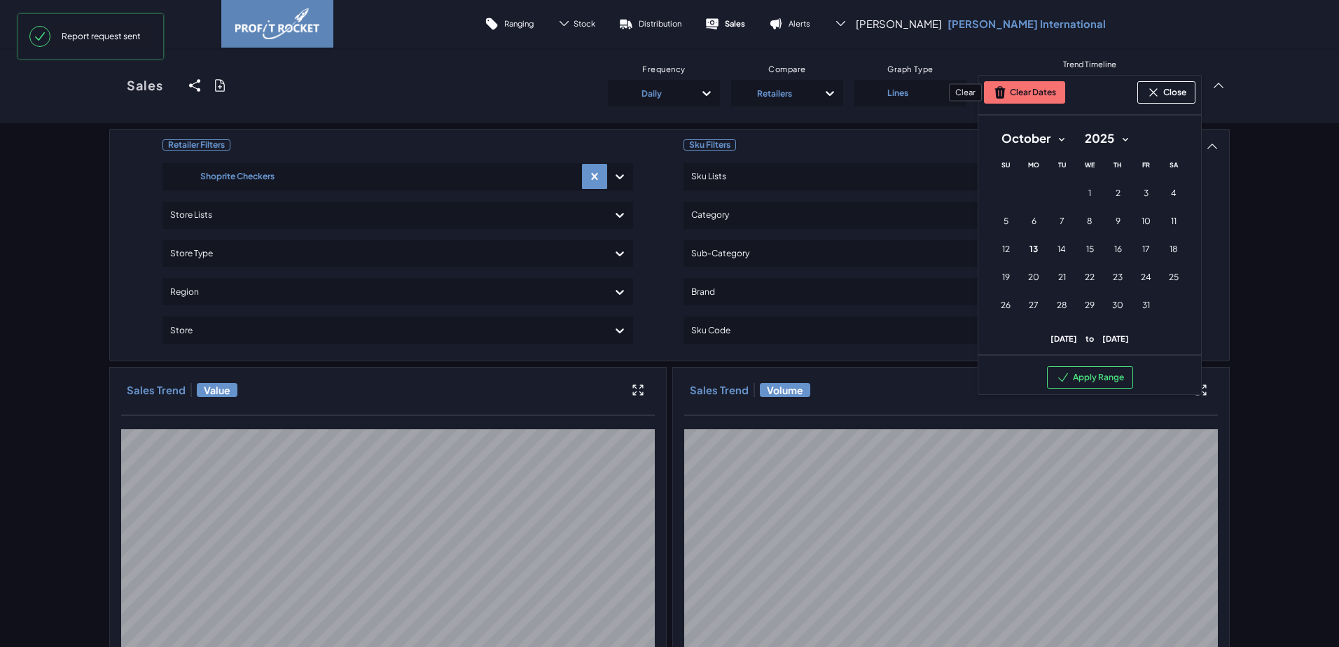
click at [1039, 94] on button "Clear Dates" at bounding box center [1024, 92] width 81 height 22
click at [1088, 193] on span "1" at bounding box center [1089, 193] width 3 height 11
click at [1005, 249] on button "12 [DATE] ([DATE])" at bounding box center [1006, 249] width 28 height 28
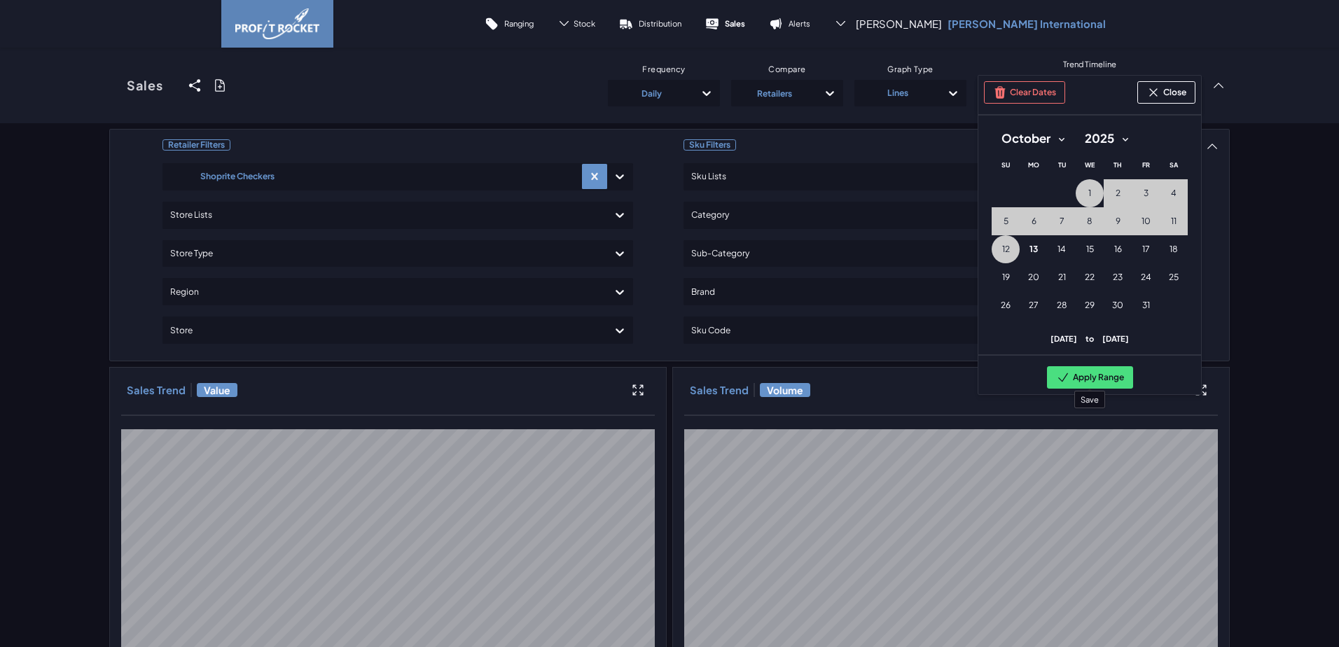
click at [1078, 380] on button "Apply Range" at bounding box center [1090, 377] width 86 height 22
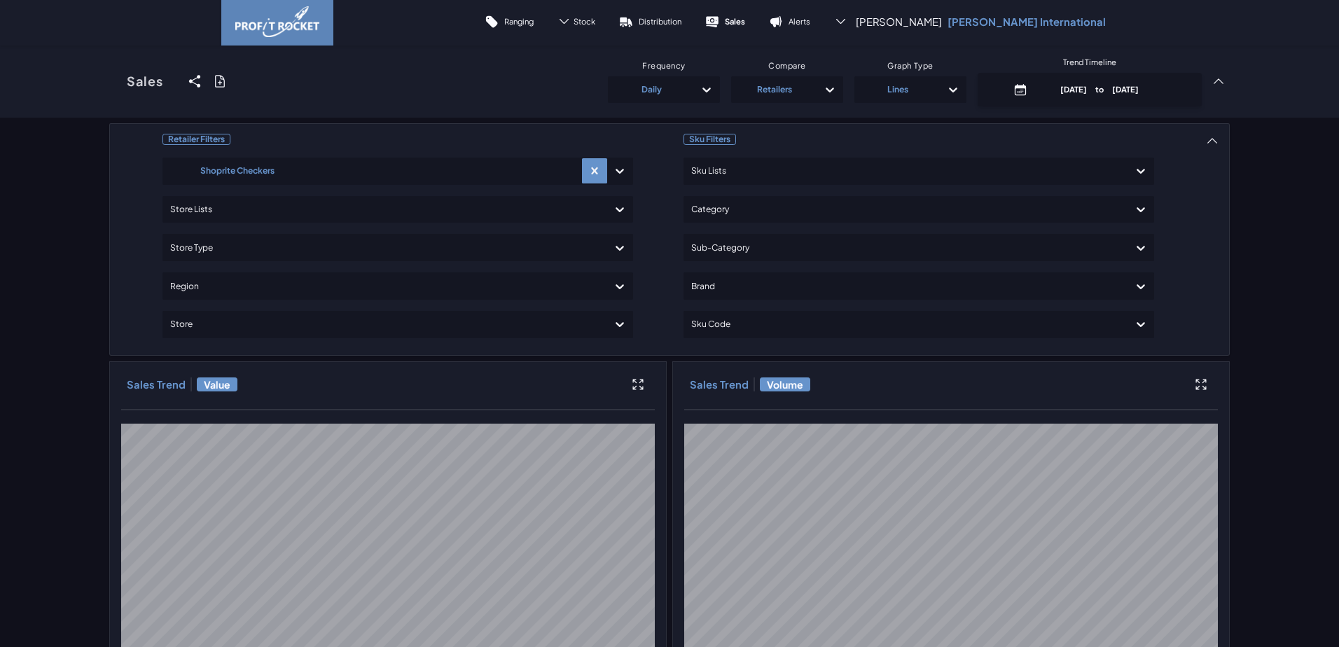
scroll to position [0, 0]
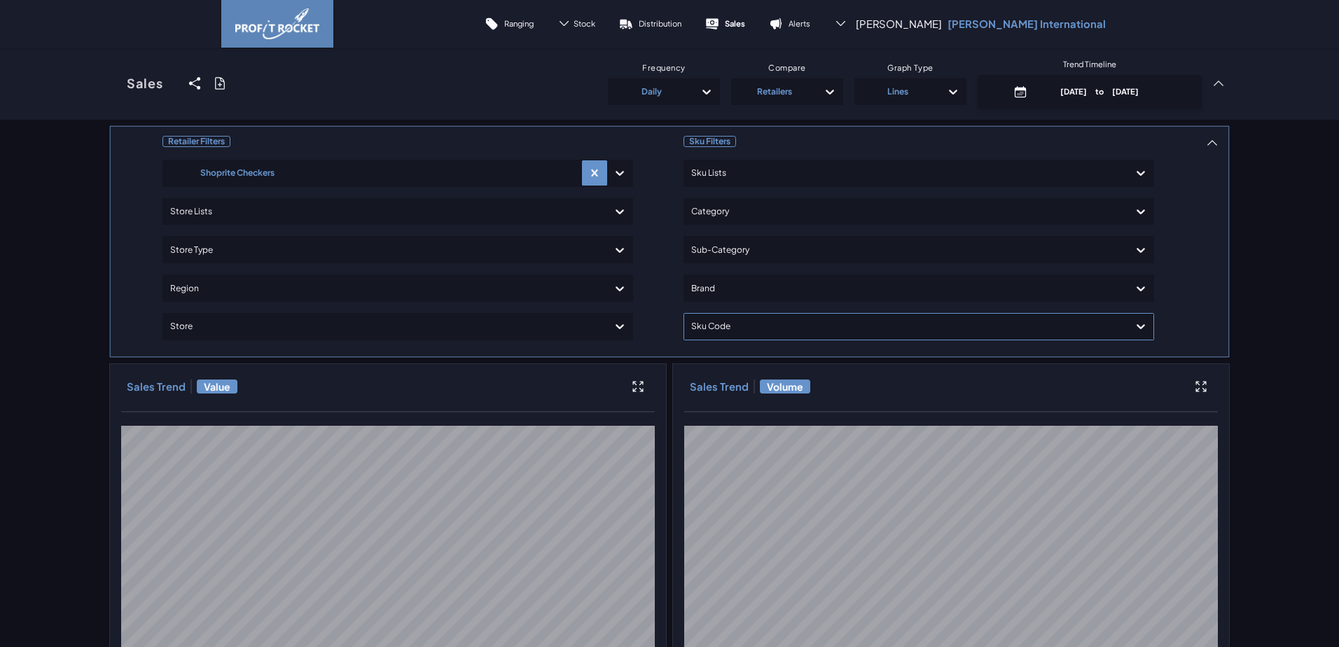
click at [731, 333] on div at bounding box center [906, 327] width 430 height 20
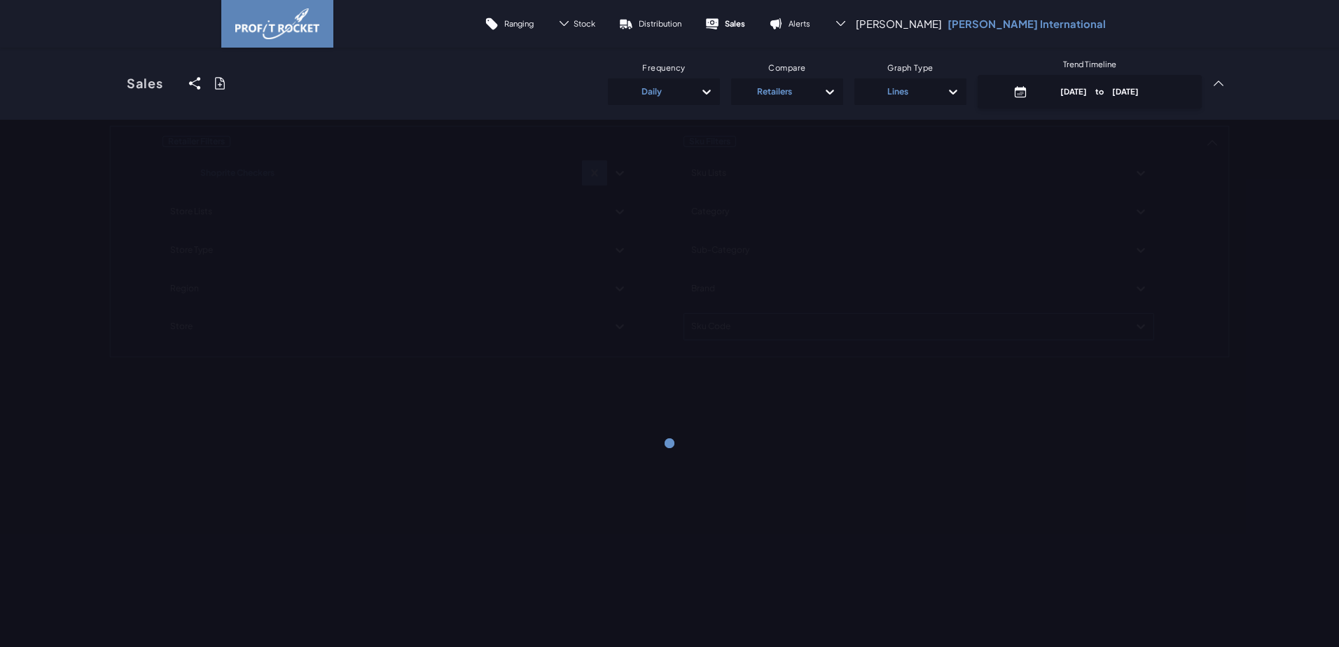
click at [731, 333] on div "Retailer Filters Shoprite Checkers Store Lists Store Type Region Store Sku Filt…" at bounding box center [669, 241] width 1121 height 233
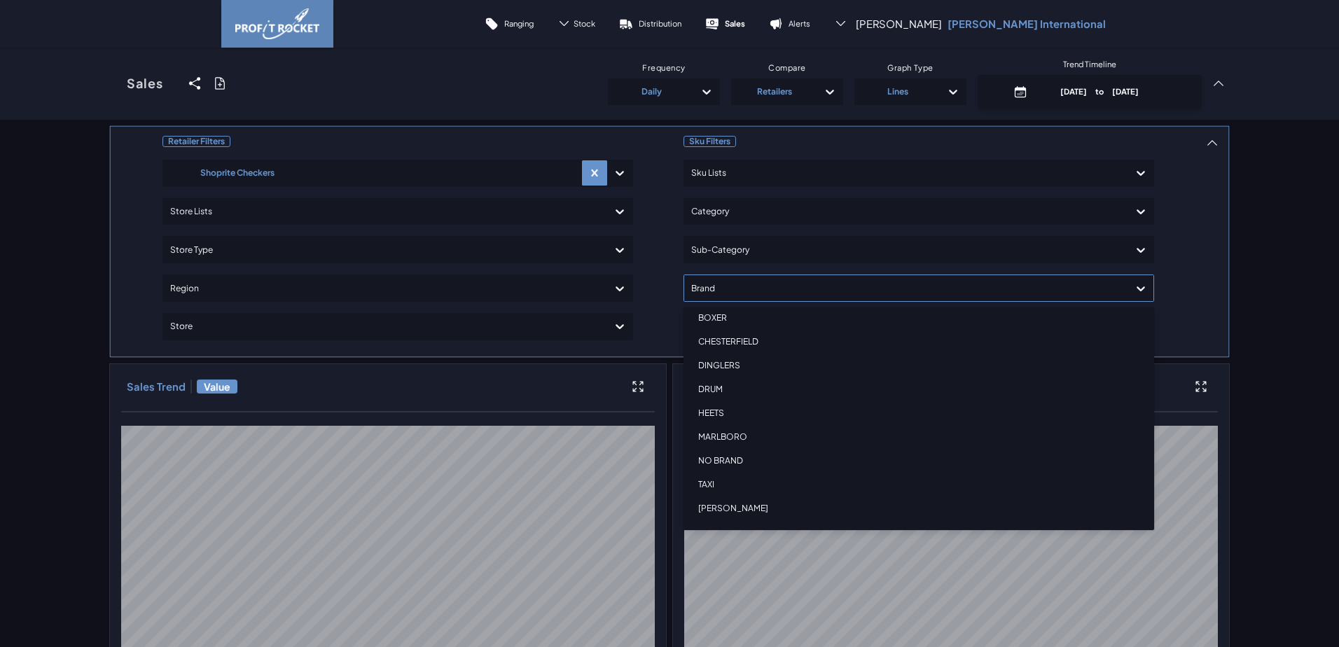
scroll to position [176, 0]
click at [744, 438] on div "VEEV NOW ULTRA" at bounding box center [919, 438] width 458 height 24
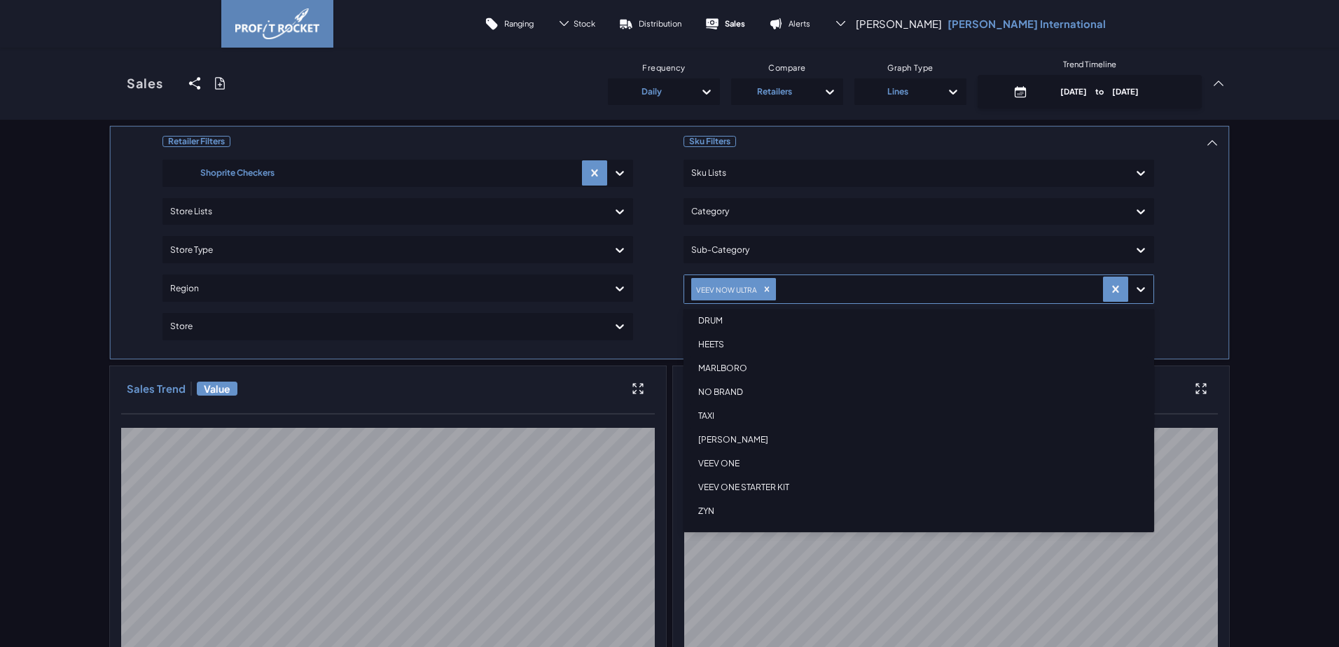
scroll to position [153, 0]
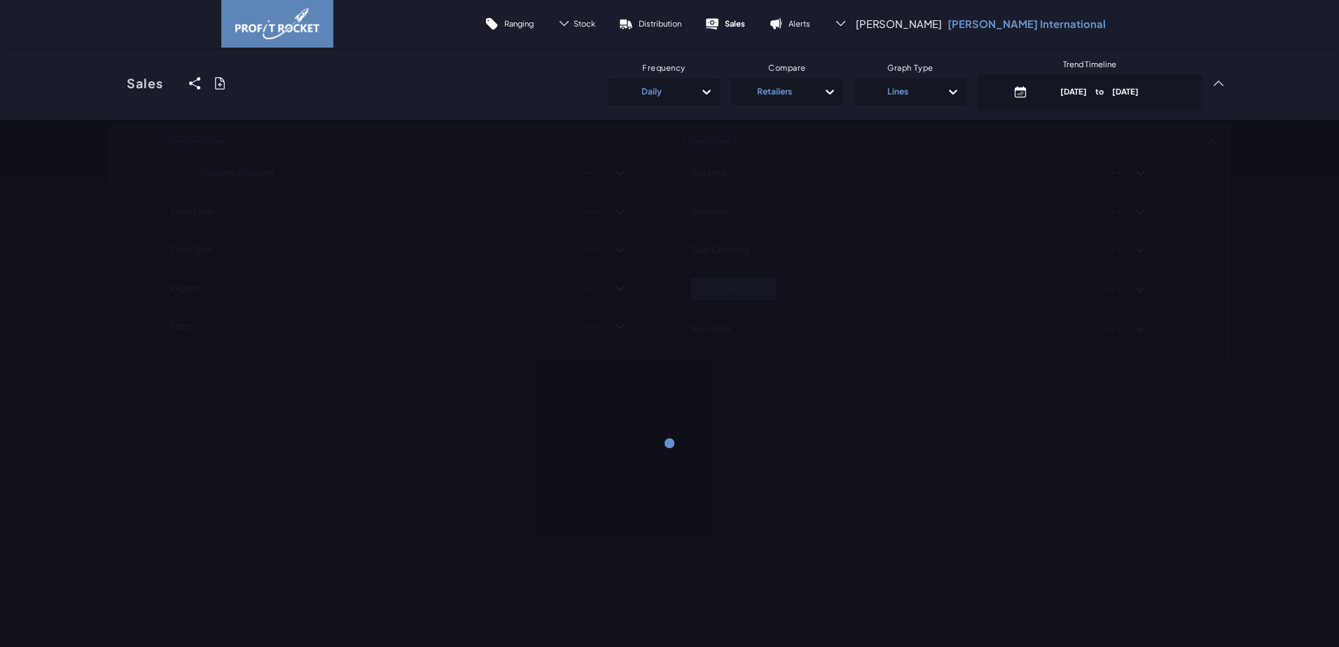
click at [1229, 320] on div "Retailer Filters Shoprite Checkers Store Lists Store Type Region Store Sku Filt…" at bounding box center [669, 443] width 1339 height 647
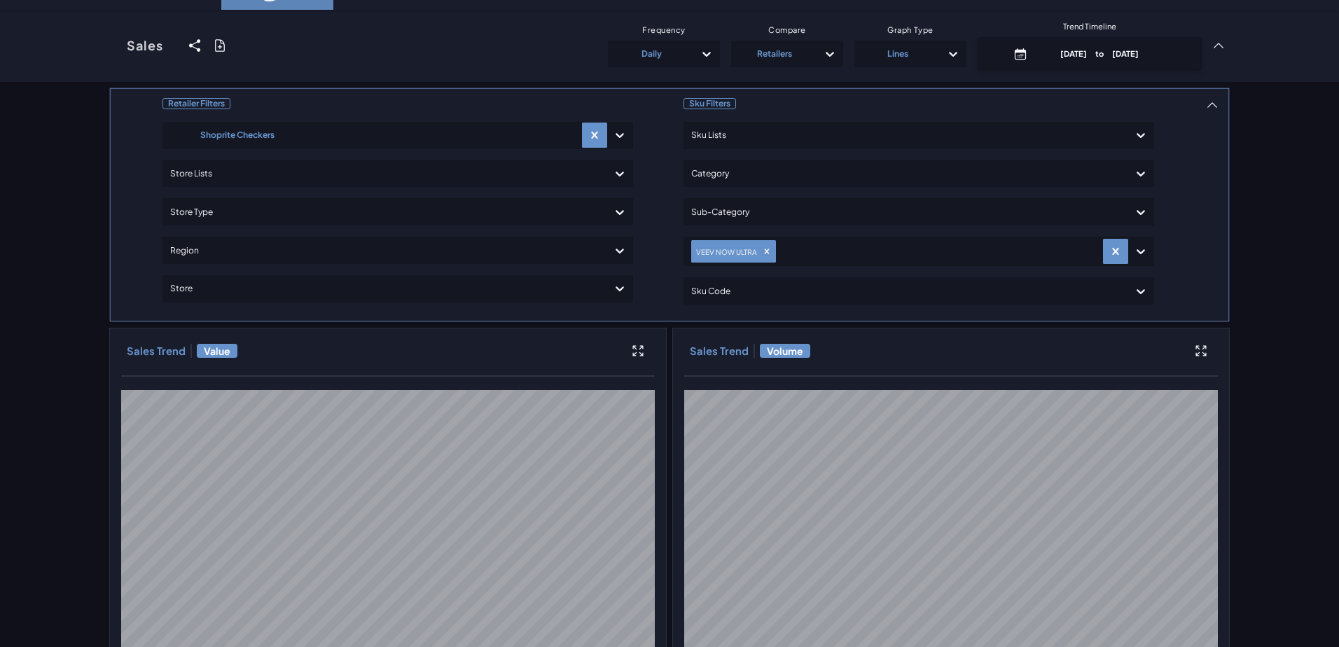
scroll to position [0, 0]
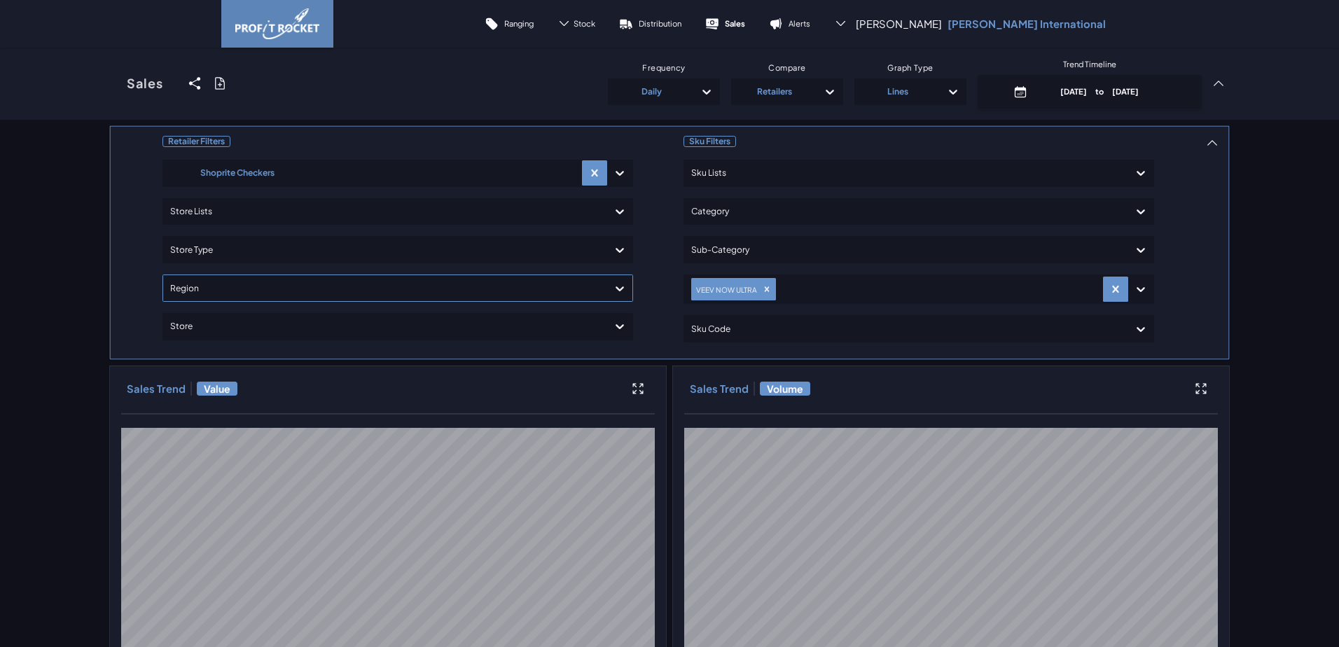
click at [317, 284] on div at bounding box center [385, 288] width 430 height 20
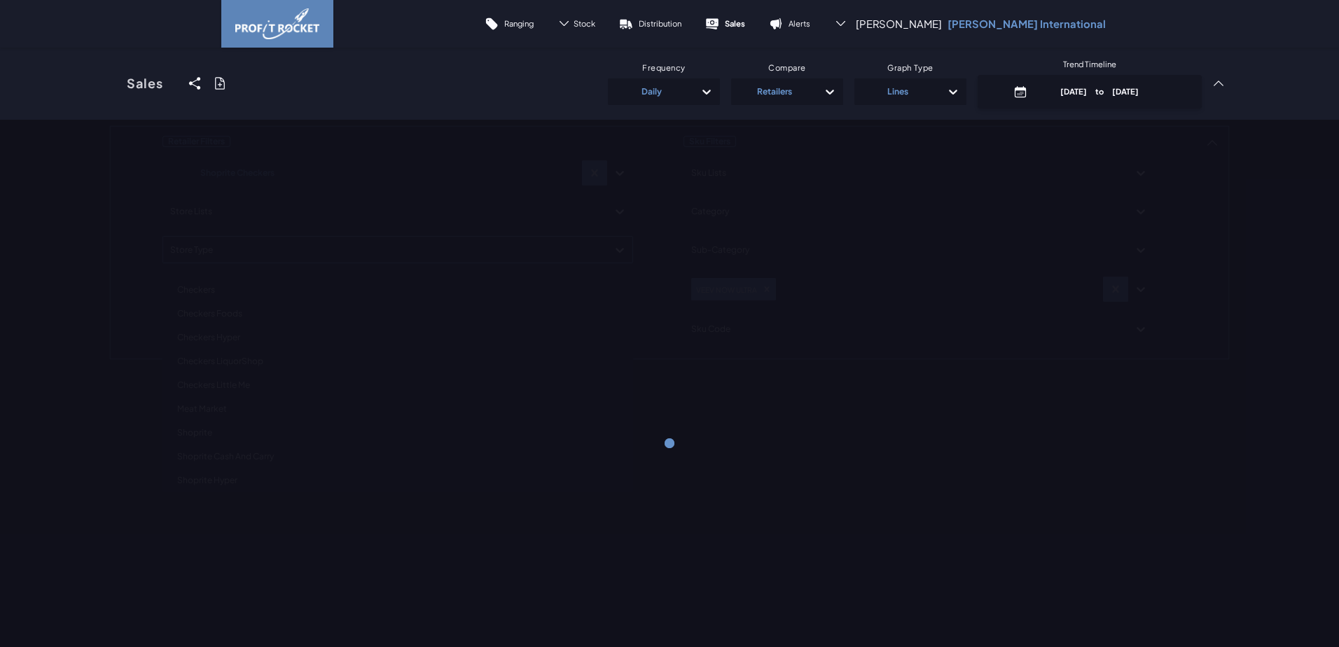
click at [218, 254] on div "Retailer Filters Shoprite Checkers Store Lists option Checkers focused, 1 of 14…" at bounding box center [669, 242] width 1121 height 235
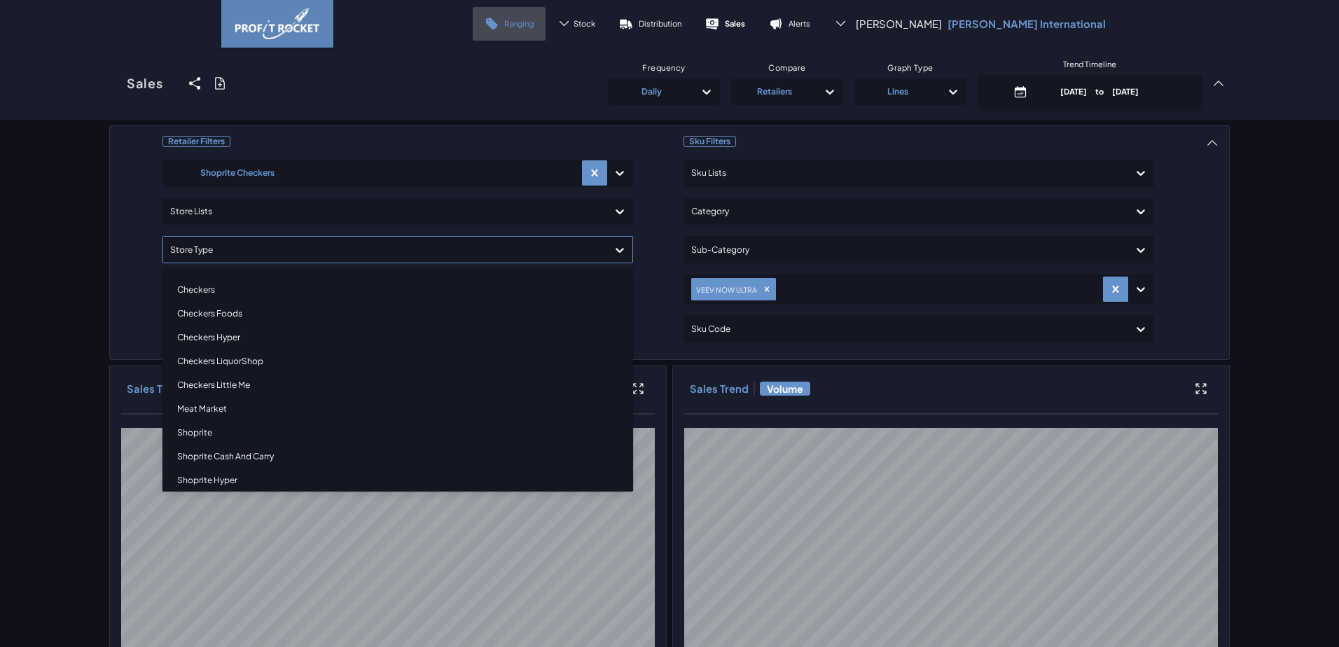
click at [534, 25] on p "Ranging" at bounding box center [518, 23] width 29 height 11
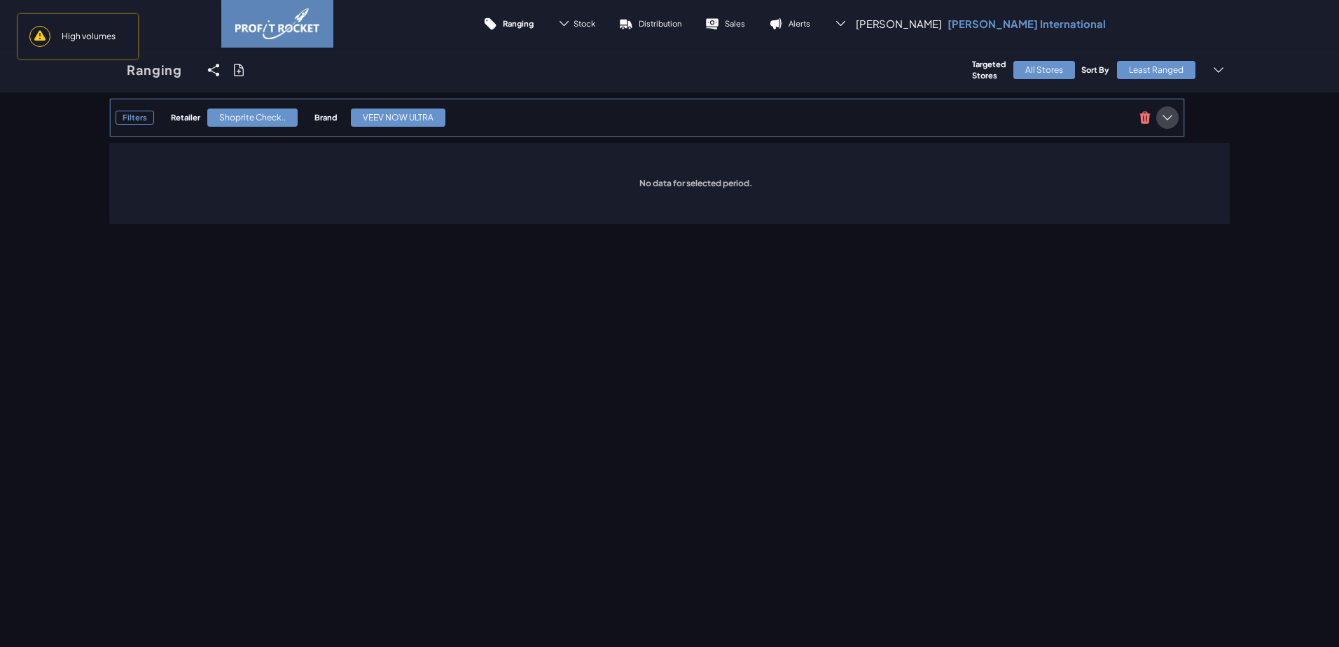
click at [1166, 121] on icon at bounding box center [1167, 118] width 14 height 14
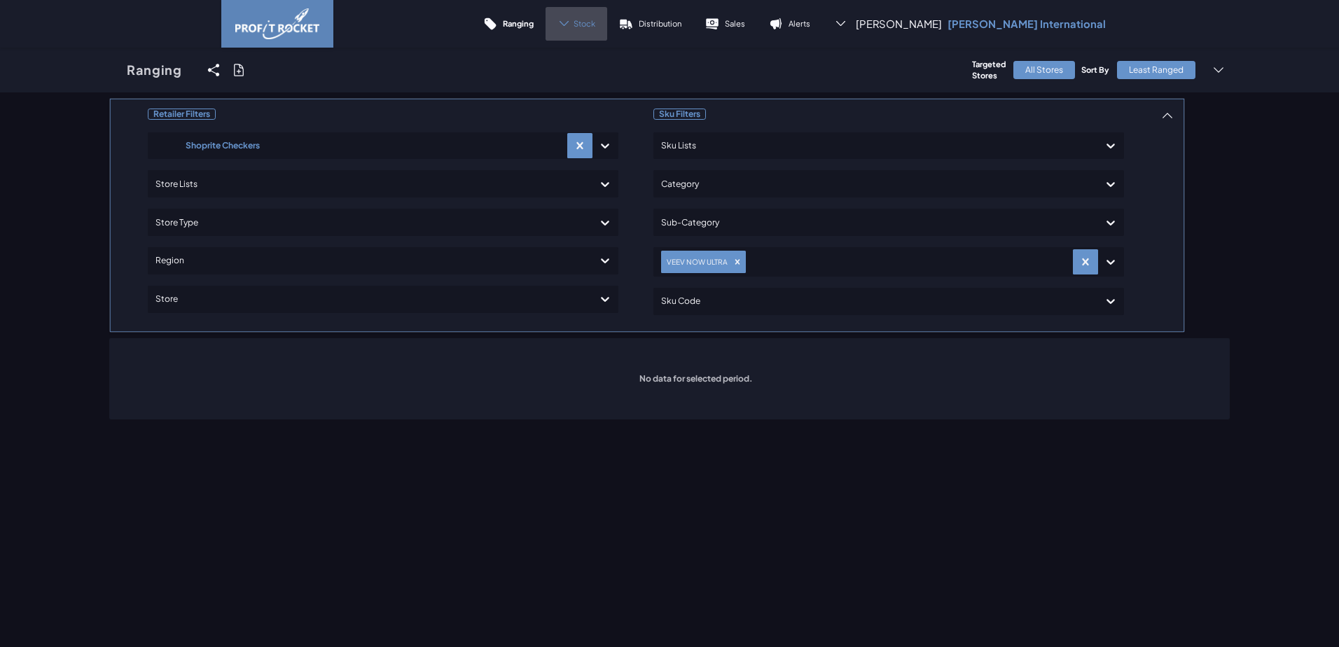
click at [595, 22] on span "Stock" at bounding box center [585, 23] width 22 height 11
click at [582, 62] on p "Trend" at bounding box center [572, 62] width 20 height 11
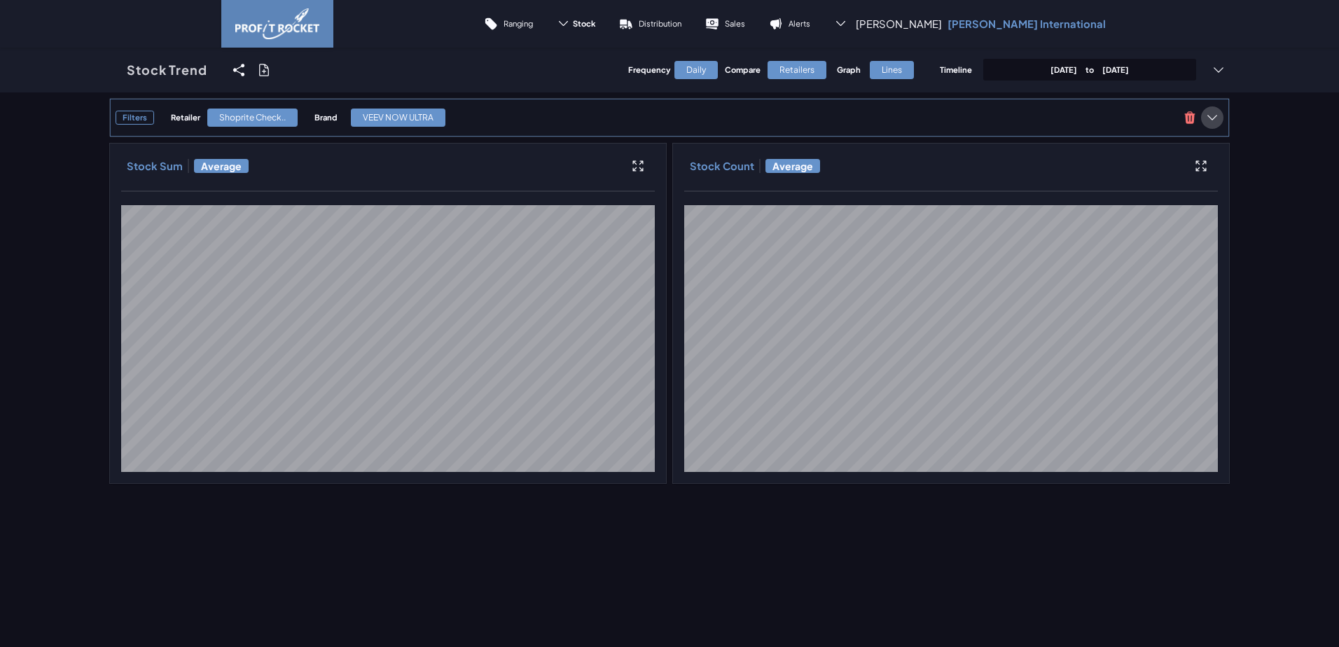
click at [1205, 113] on icon at bounding box center [1212, 118] width 14 height 14
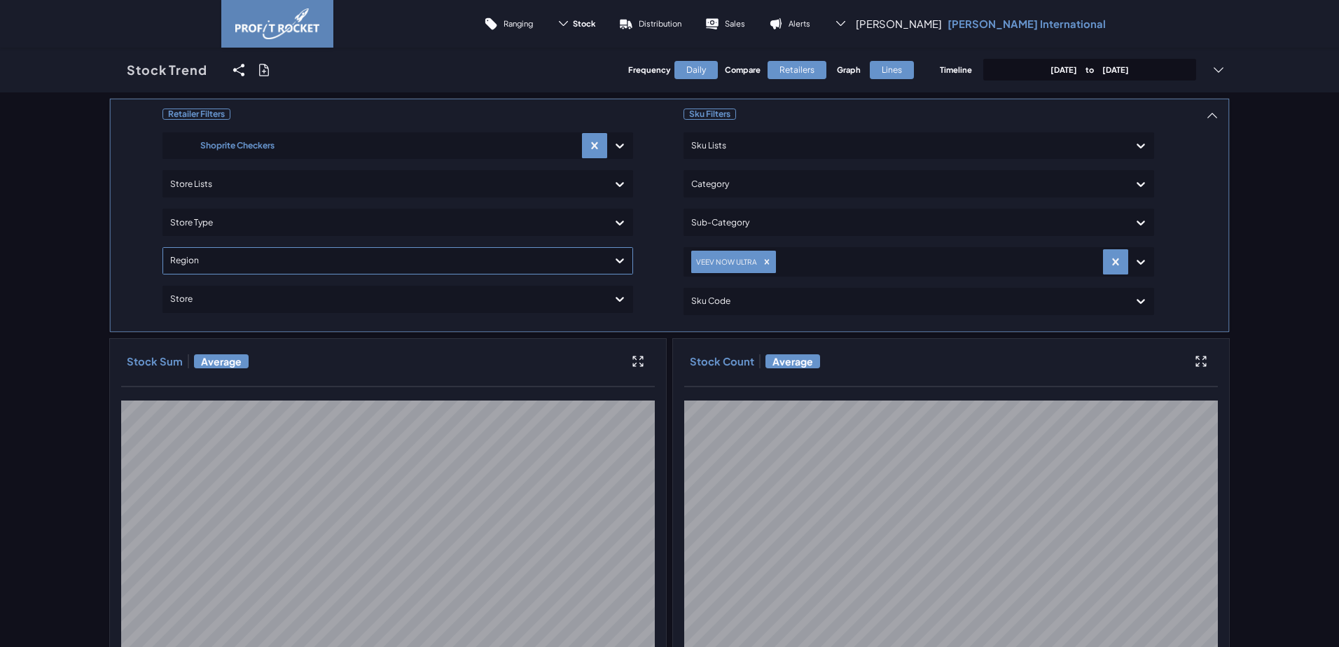
click at [207, 259] on div at bounding box center [385, 261] width 430 height 20
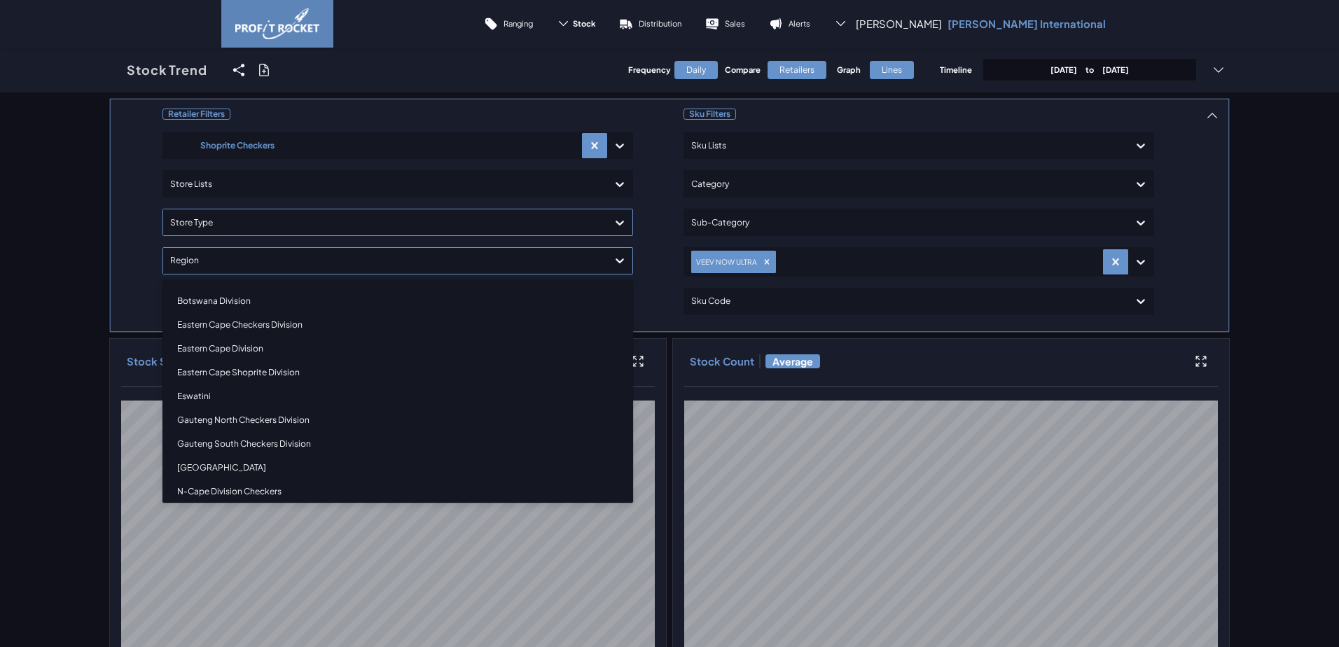
click at [221, 223] on div "Retailer Filters Shoprite Checkers Store Lists Store Type option Botswana Divis…" at bounding box center [669, 388] width 1121 height 581
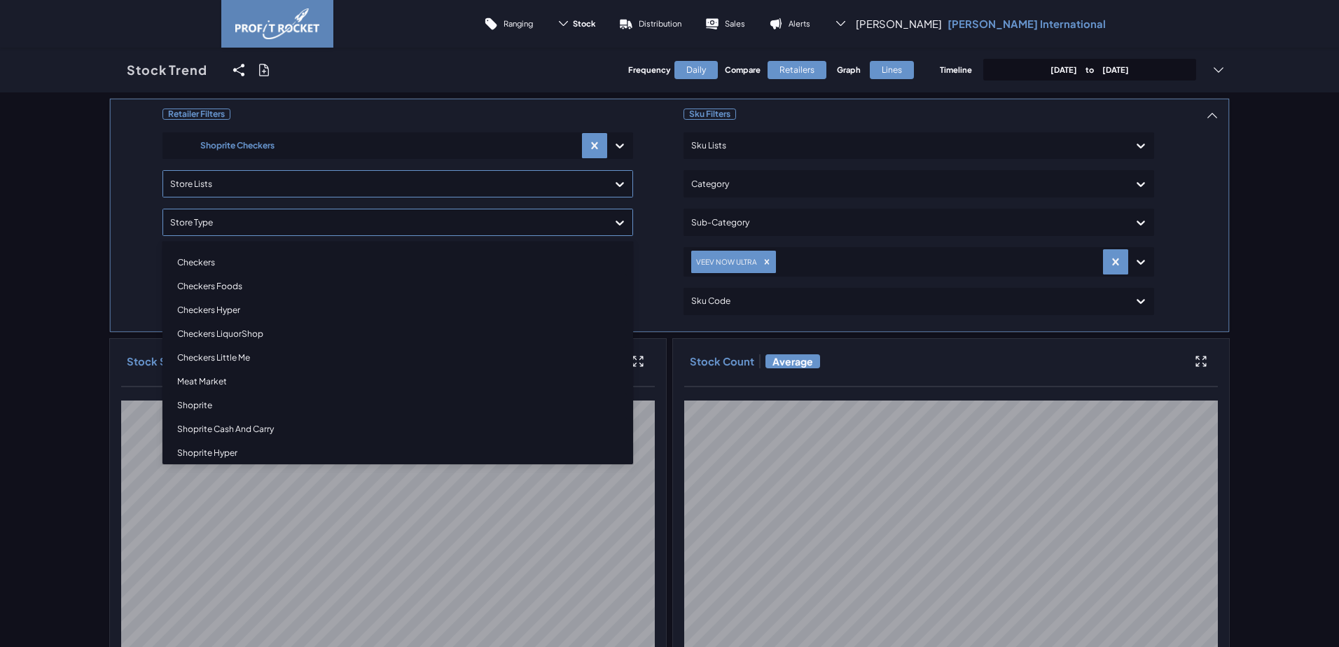
click at [226, 174] on div "Retailer Filters Shoprite Checkers Store Lists option Checkers focused, 1 of 14…" at bounding box center [669, 388] width 1121 height 581
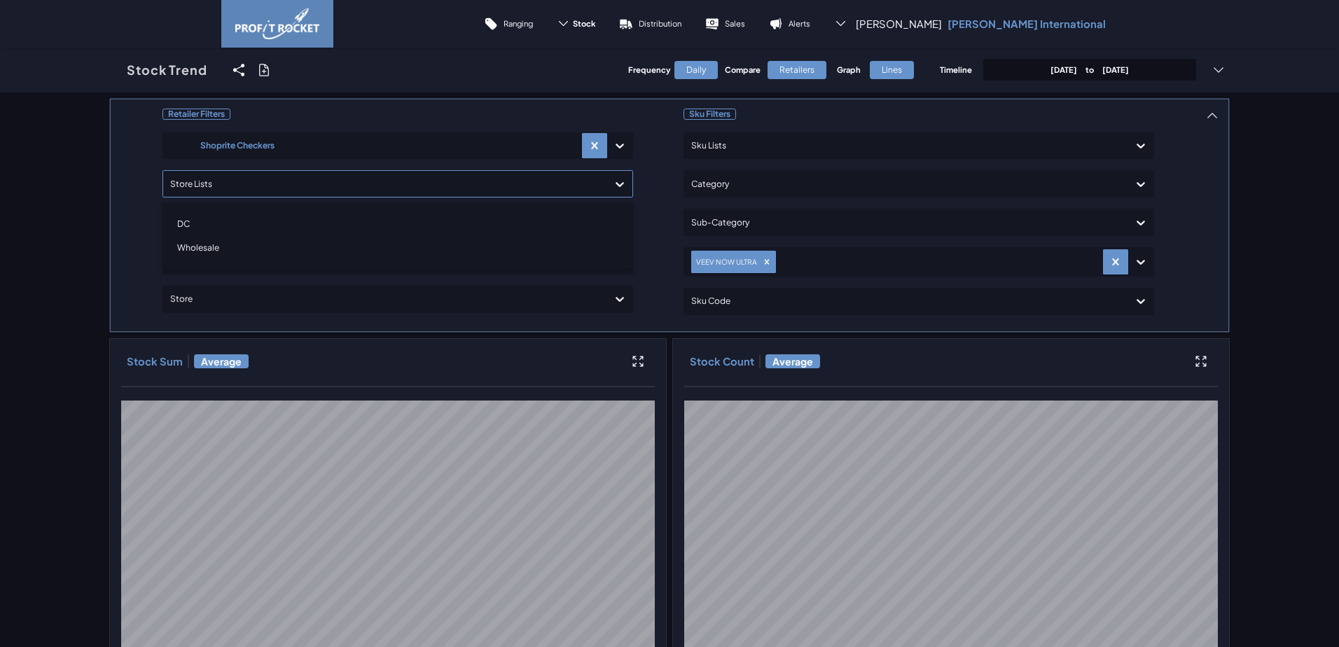
click at [185, 221] on div "DC" at bounding box center [398, 224] width 458 height 24
click at [126, 295] on div "Retailer Filters Shoprite Checkers option DC, selected. option Wholesale focuse…" at bounding box center [669, 388] width 1121 height 581
click at [202, 252] on div "Region" at bounding box center [385, 263] width 430 height 22
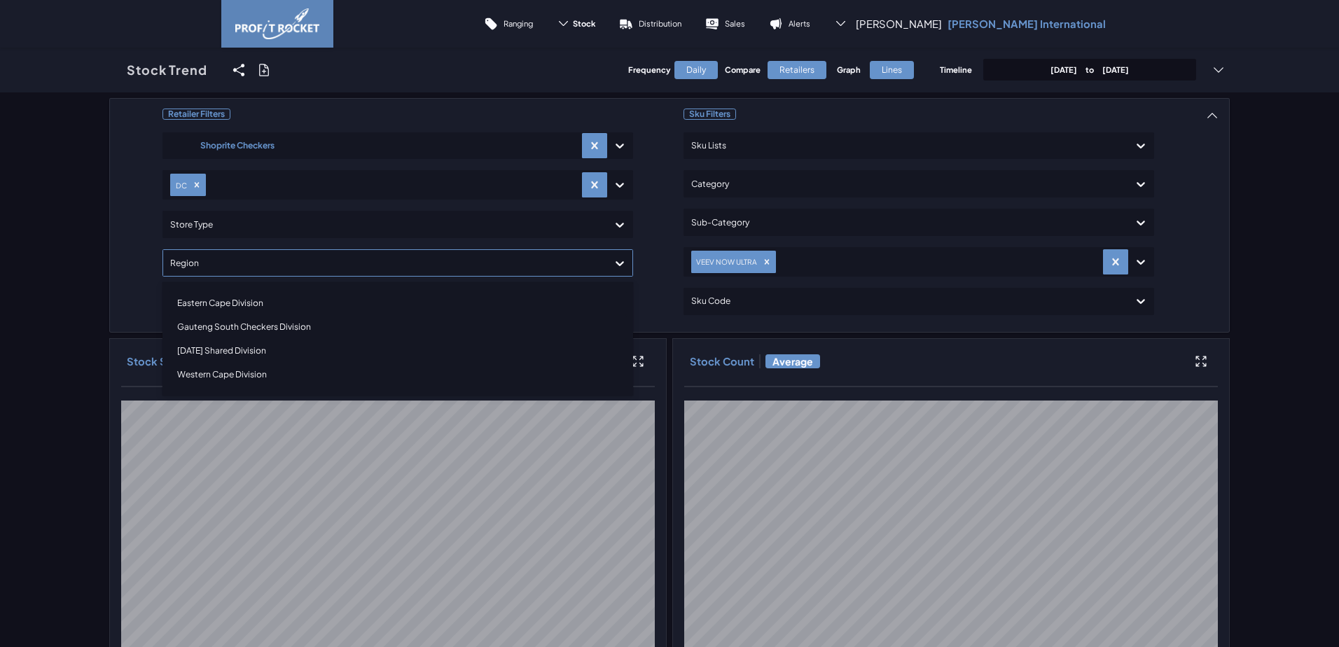
click at [219, 304] on div "Eastern Cape Division" at bounding box center [398, 303] width 458 height 24
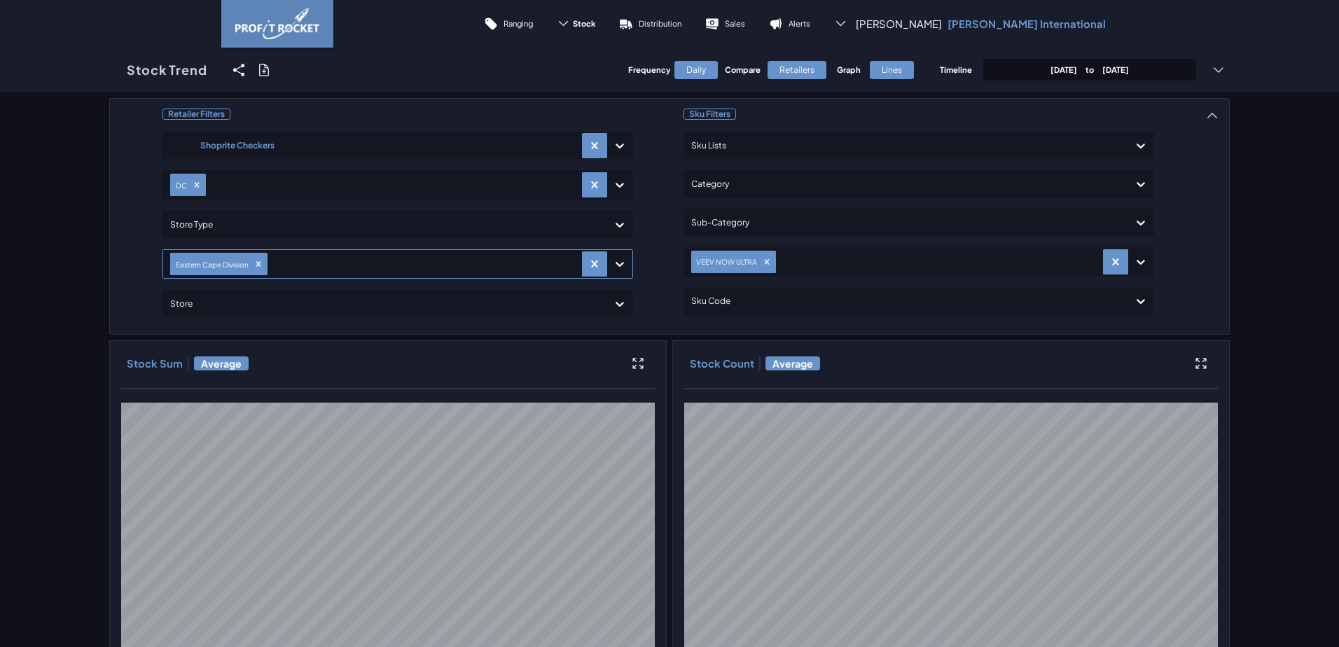
click at [309, 266] on div at bounding box center [422, 264] width 305 height 20
click at [221, 306] on div "Gauteng South Checkers Division" at bounding box center [398, 305] width 458 height 24
click at [248, 305] on div "[DATE] Shared Division" at bounding box center [398, 305] width 458 height 24
click at [233, 301] on div "Western Cape Division" at bounding box center [398, 305] width 458 height 24
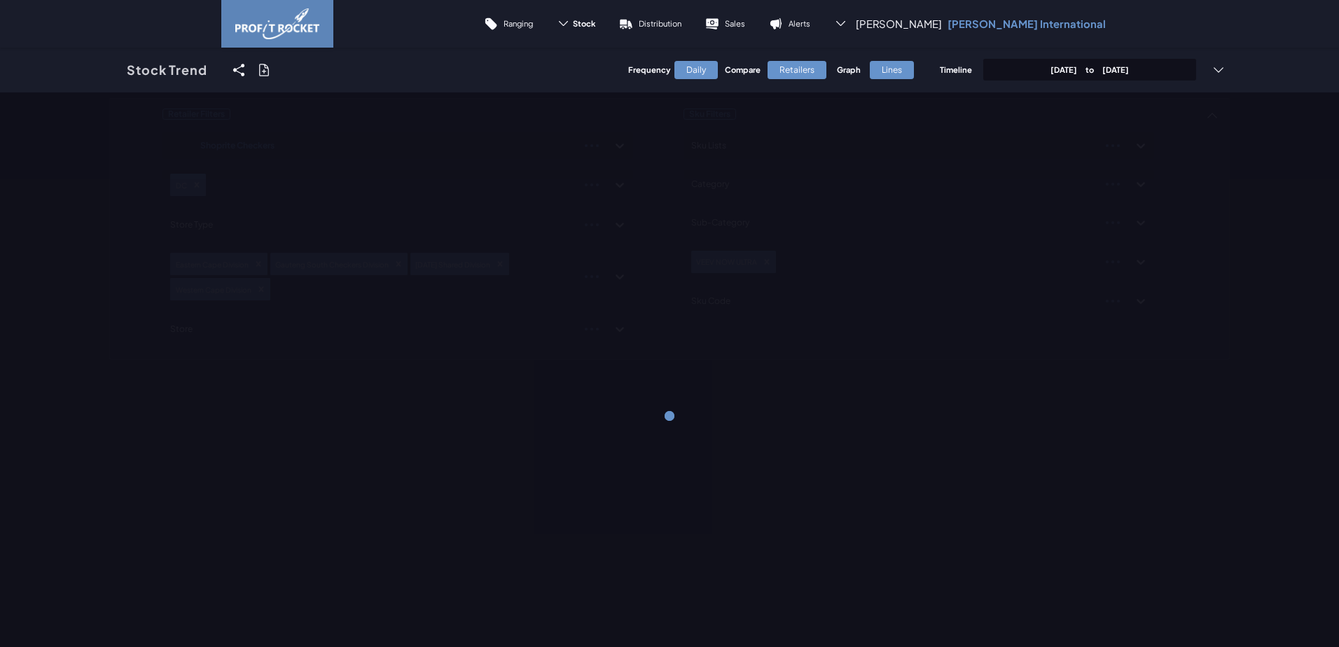
click at [798, 69] on div "Retailers" at bounding box center [797, 70] width 59 height 18
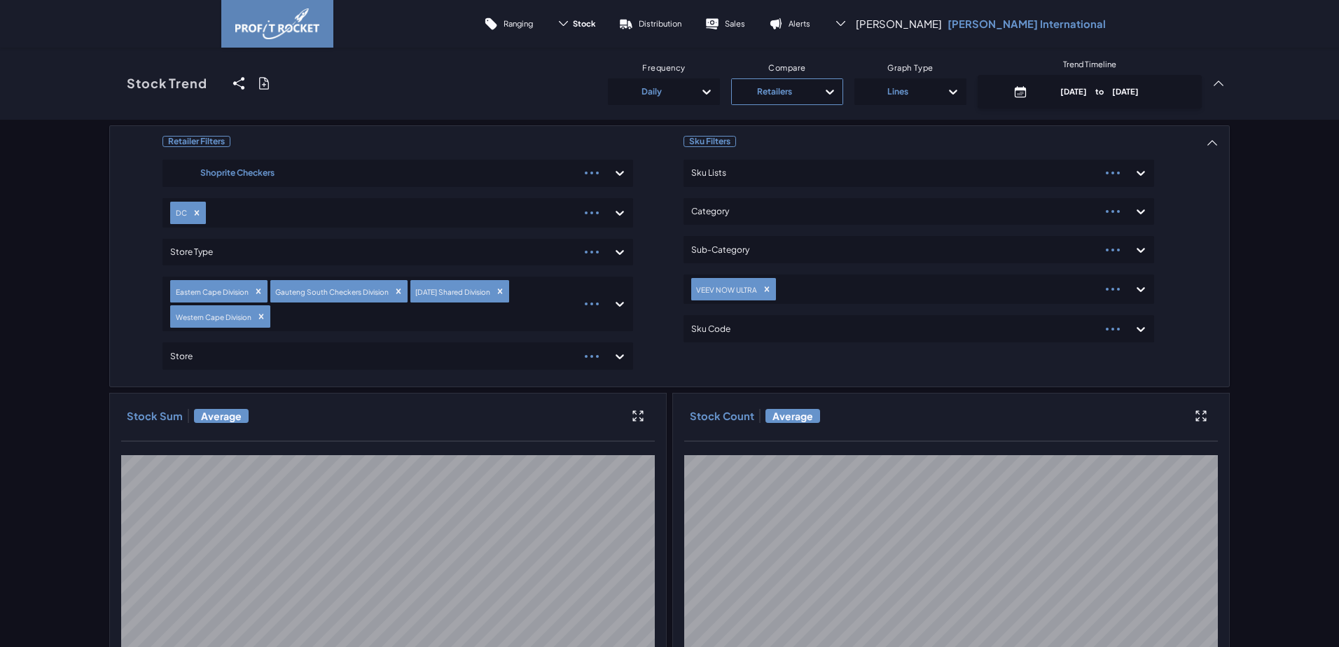
click at [823, 88] on icon at bounding box center [830, 92] width 14 height 14
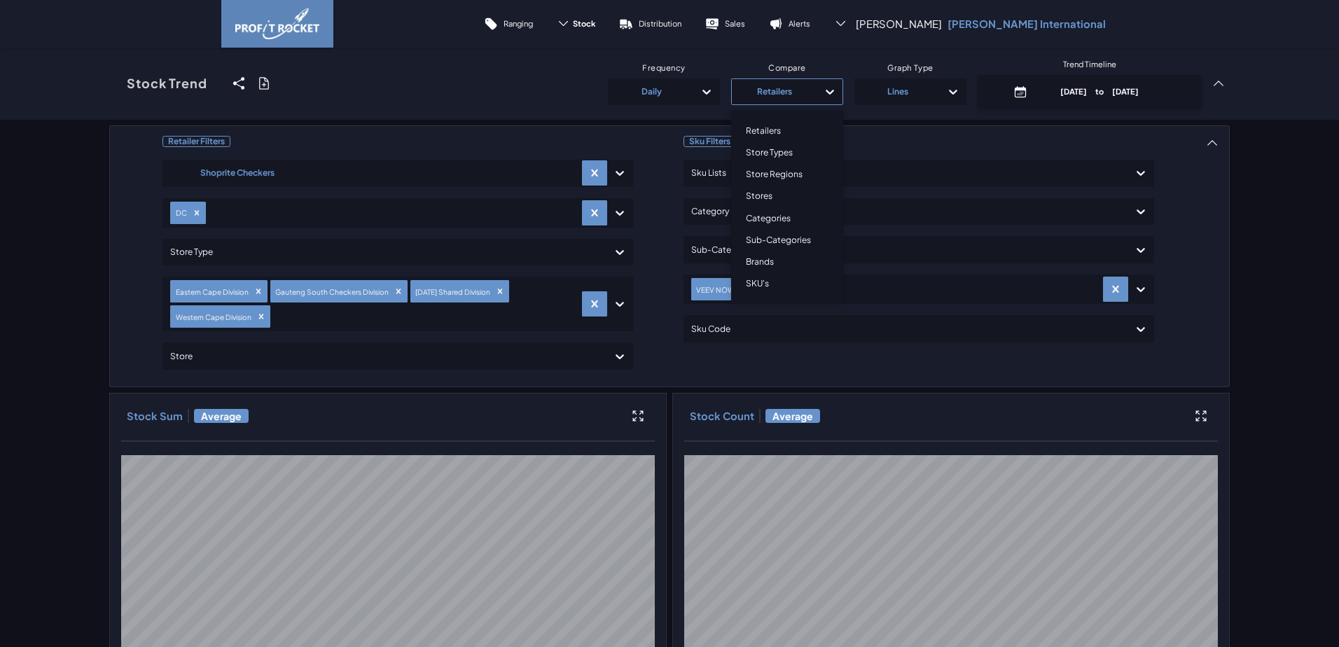
click at [761, 197] on div "Stores" at bounding box center [786, 196] width 99 height 22
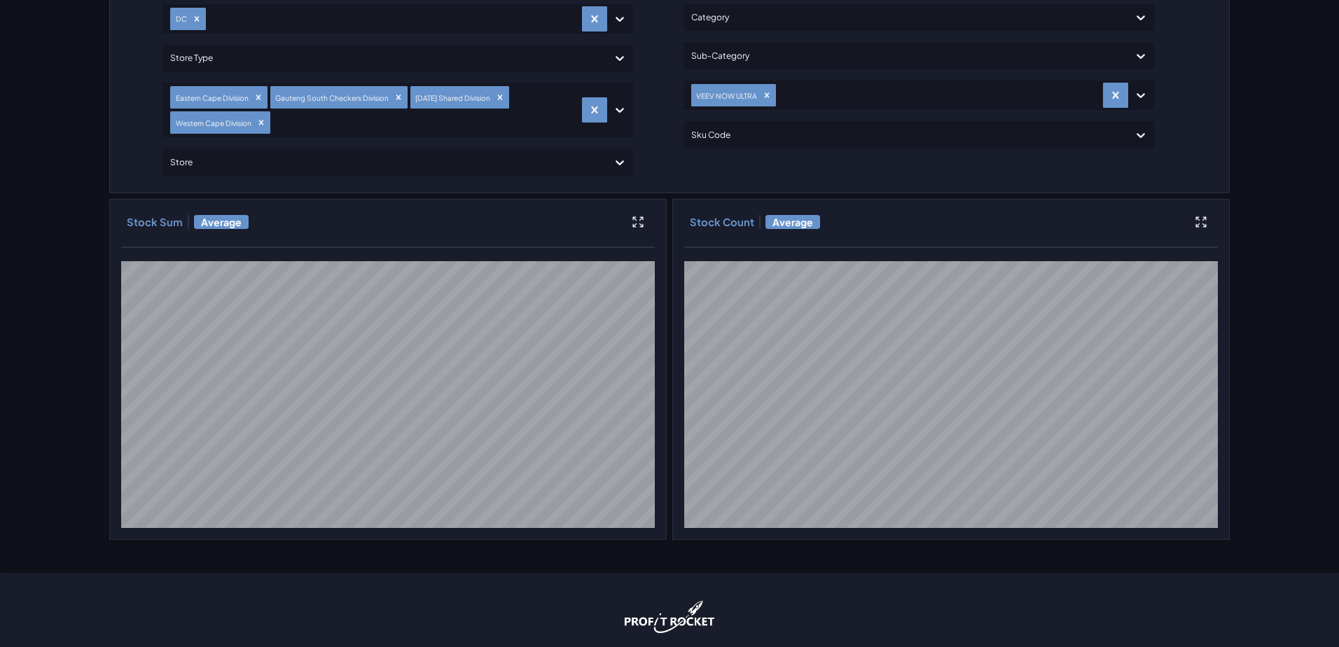
scroll to position [210, 0]
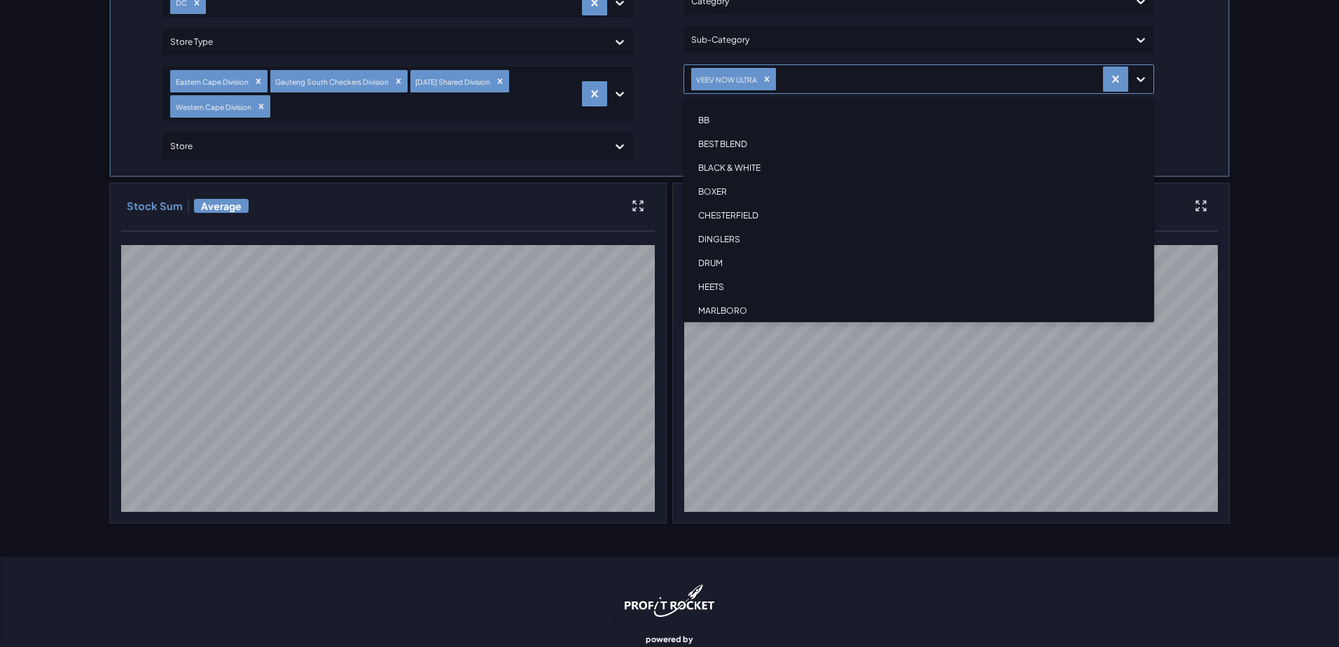
click at [1134, 83] on icon at bounding box center [1141, 79] width 14 height 14
click at [717, 280] on div "VEEV ONE STARTER KIT" at bounding box center [919, 277] width 458 height 24
click at [723, 278] on div "VEEV ONE" at bounding box center [919, 277] width 458 height 24
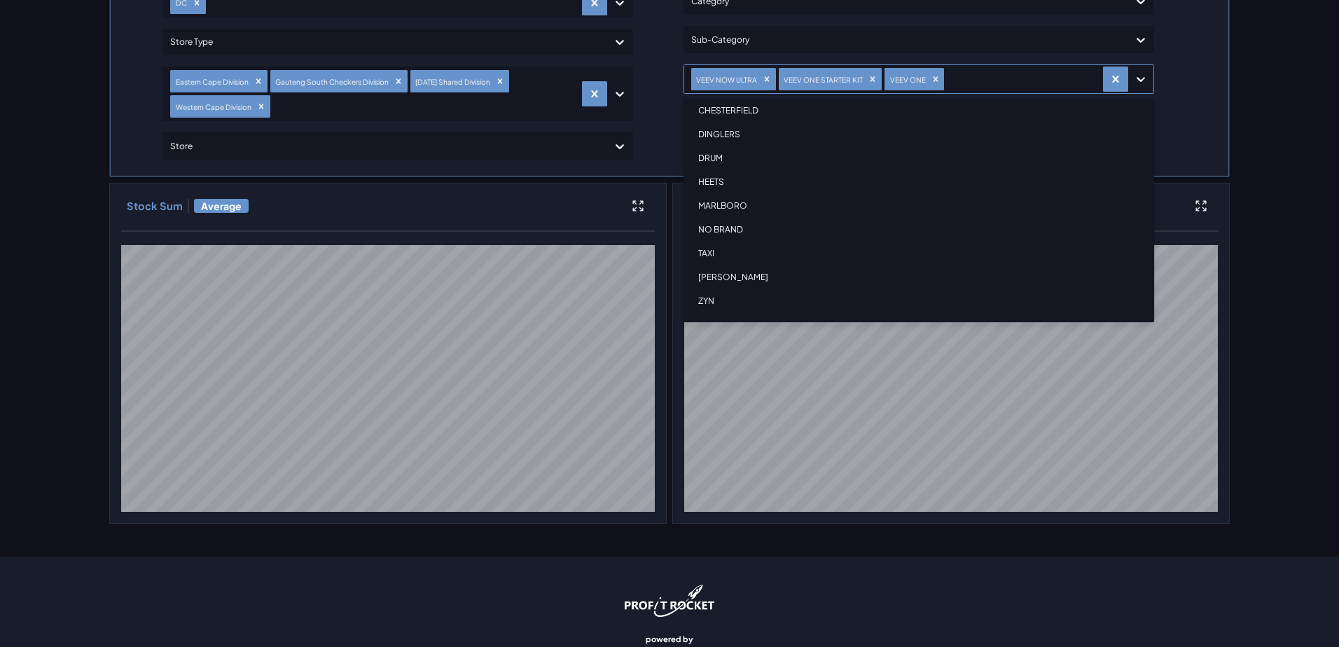
scroll to position [105, 0]
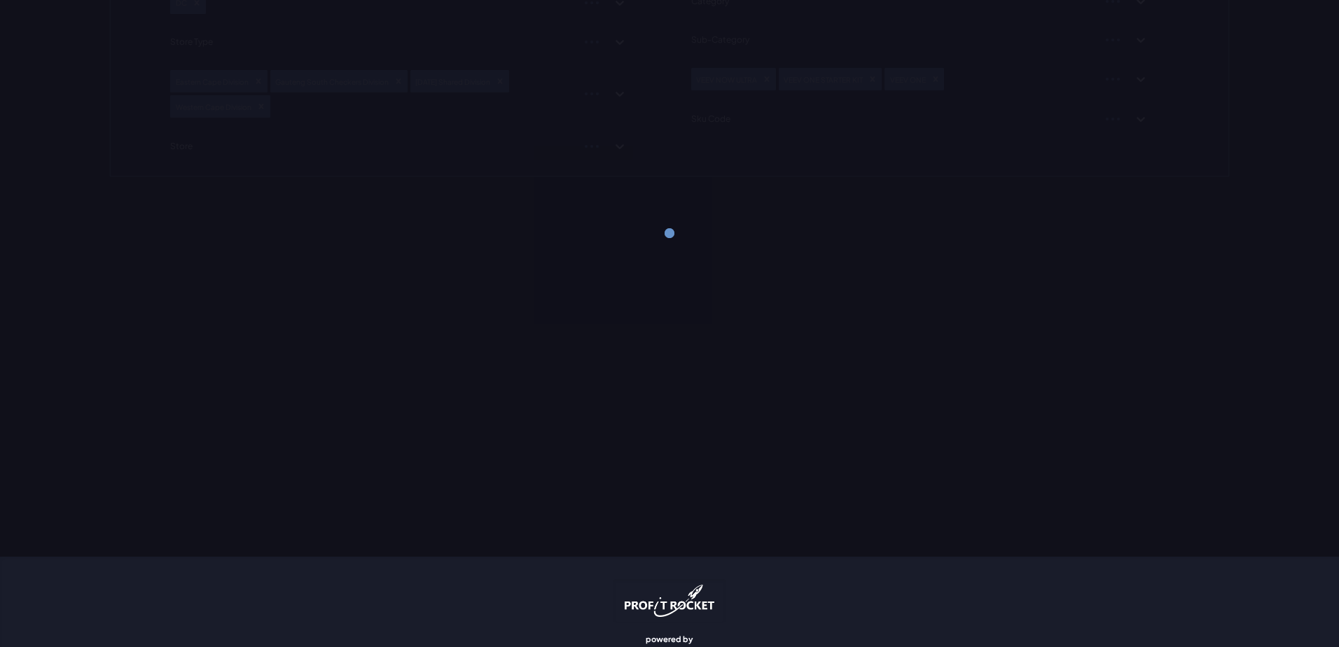
click at [1154, 148] on div "Retailer Filters Shoprite Checkers DC Store Type Eastern Cape Division [GEOGRAP…" at bounding box center [669, 46] width 1121 height 262
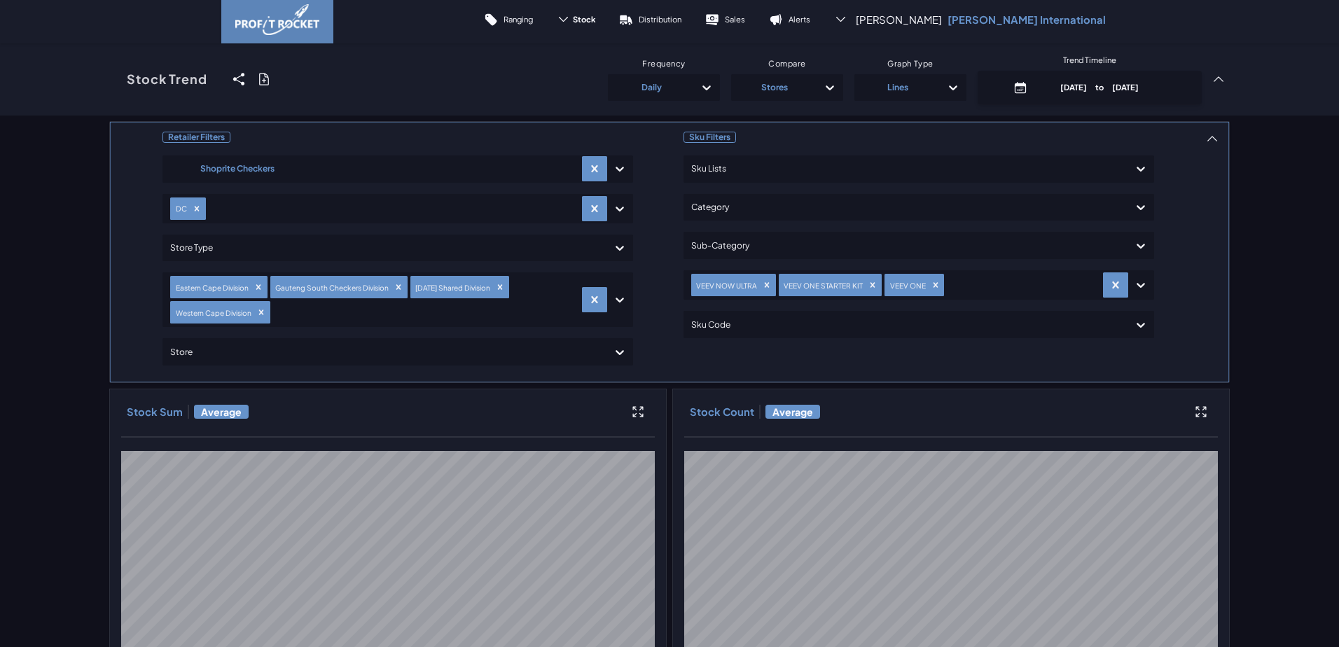
scroll to position [0, 0]
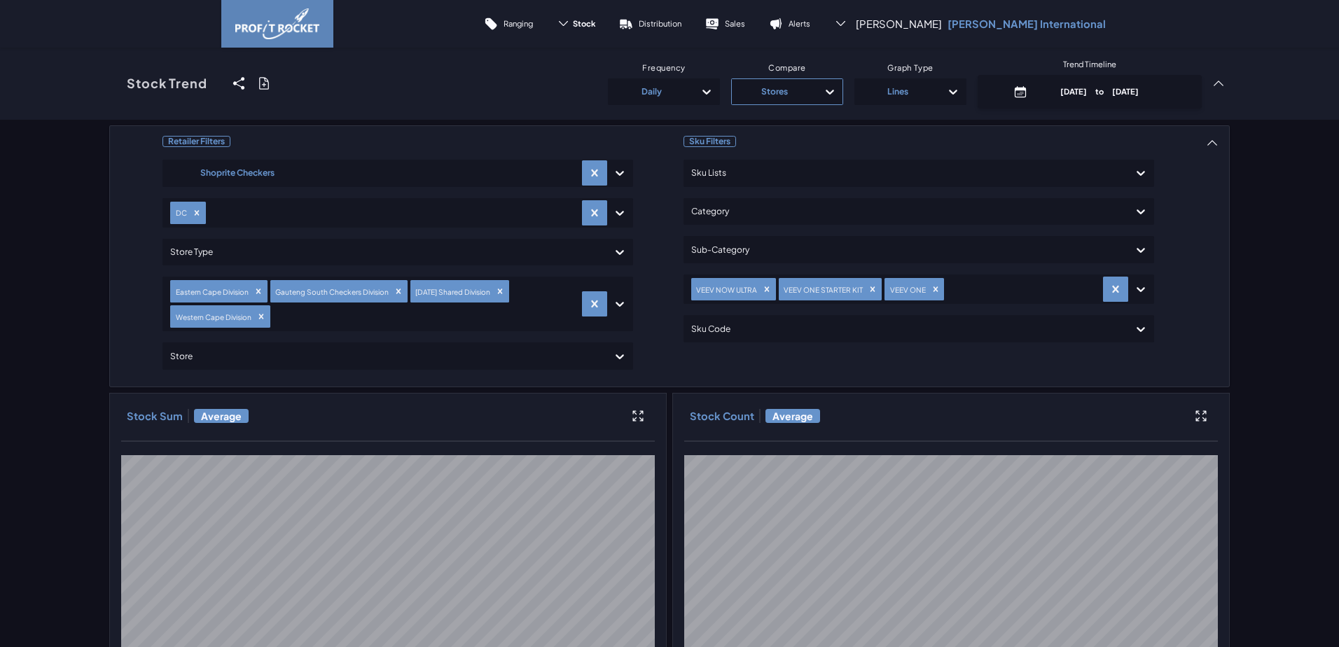
click at [803, 91] on div "Stores" at bounding box center [774, 92] width 71 height 22
click at [751, 282] on div "SKU's" at bounding box center [786, 283] width 99 height 22
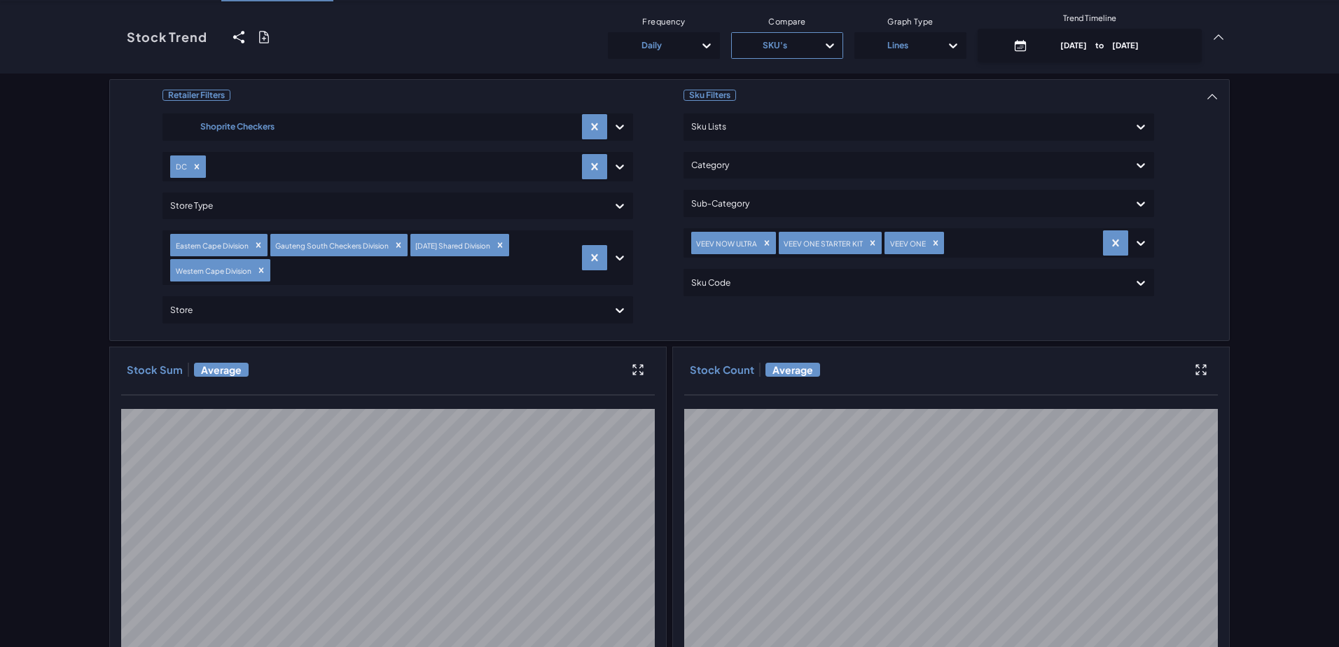
scroll to position [140, 0]
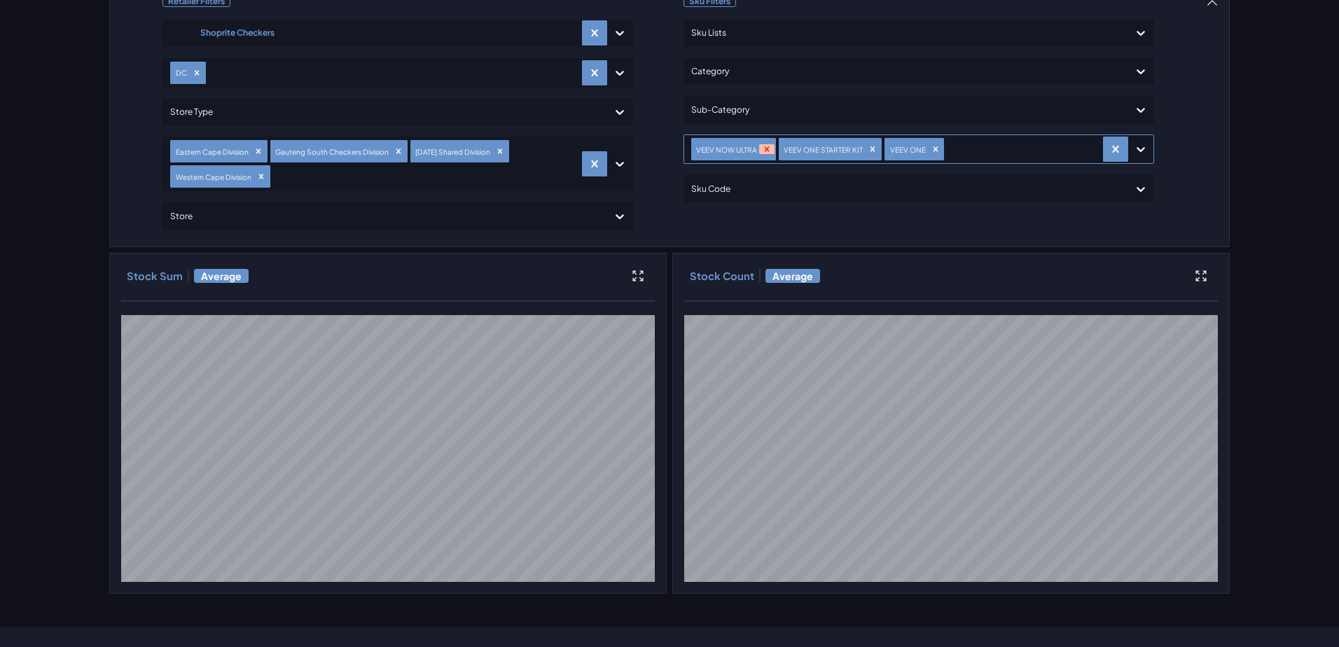
click at [762, 147] on icon "Remove VEEV NOW ULTRA" at bounding box center [767, 149] width 10 height 10
click at [843, 153] on icon "Remove VEEV ONE" at bounding box center [848, 149] width 10 height 10
click at [1188, 175] on div "Retailer Filters Shoprite Checkers DC Store Type Eastern Cape Division [GEOGRAP…" at bounding box center [669, 289] width 1121 height 609
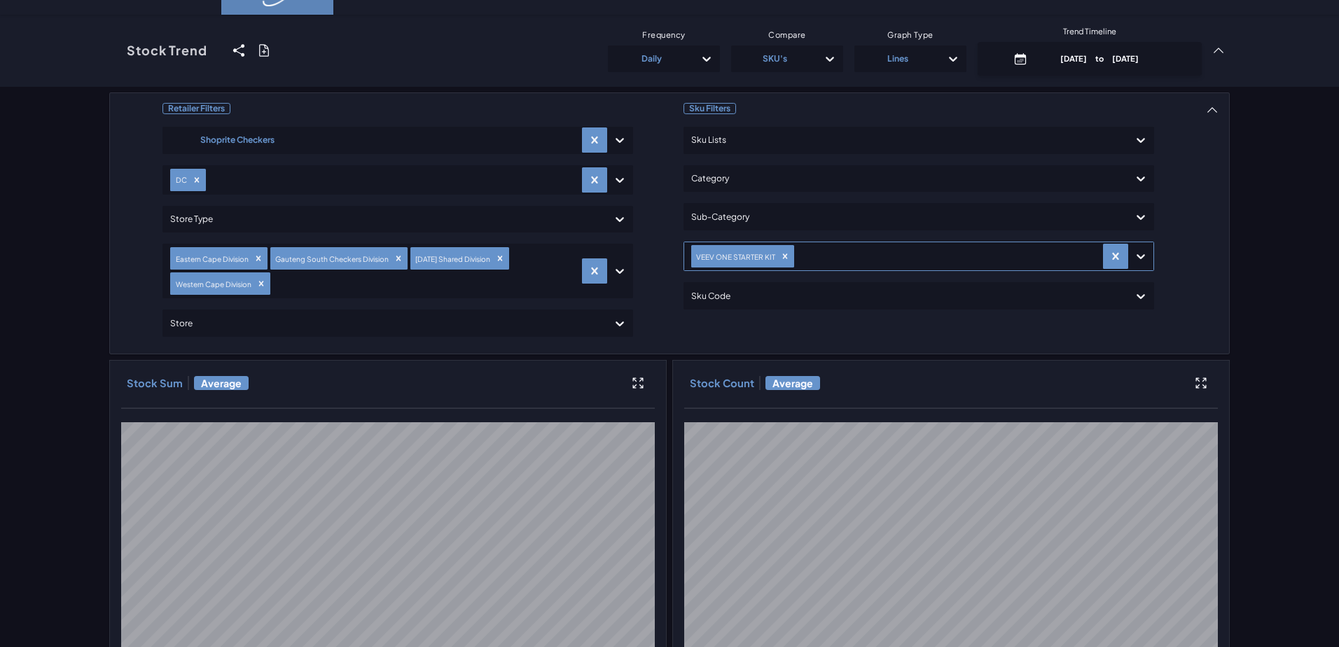
scroll to position [0, 0]
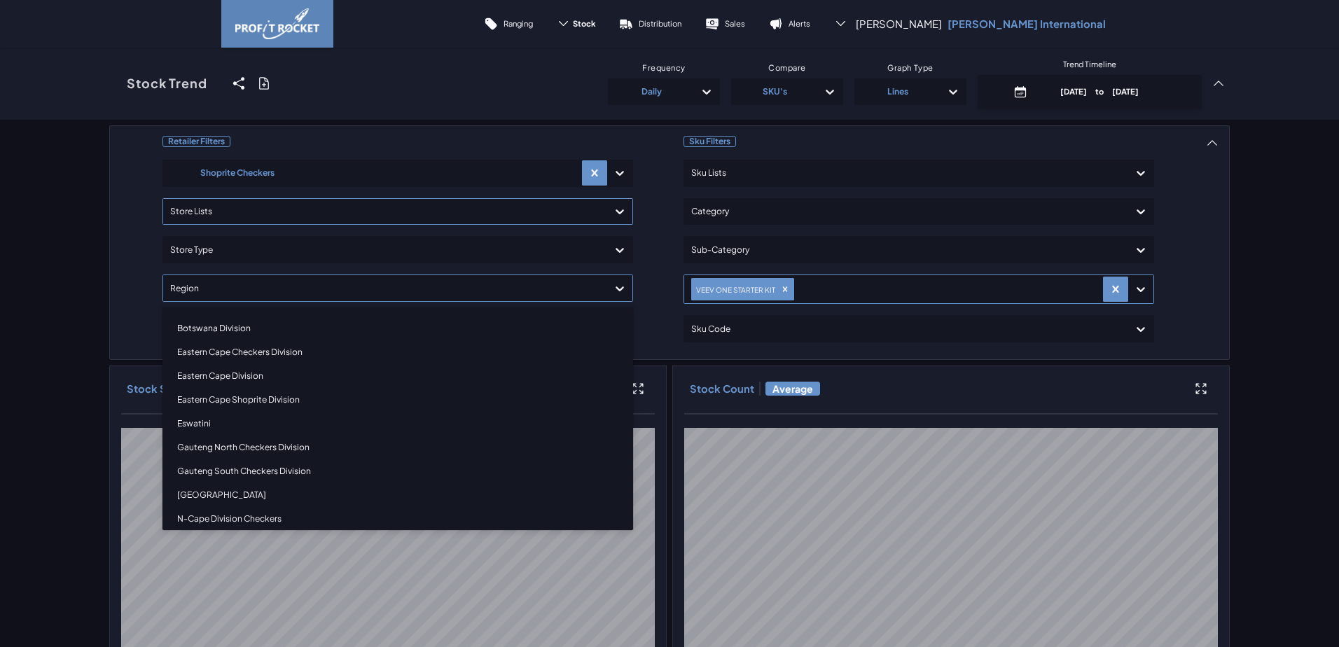
click at [221, 297] on div at bounding box center [385, 288] width 430 height 20
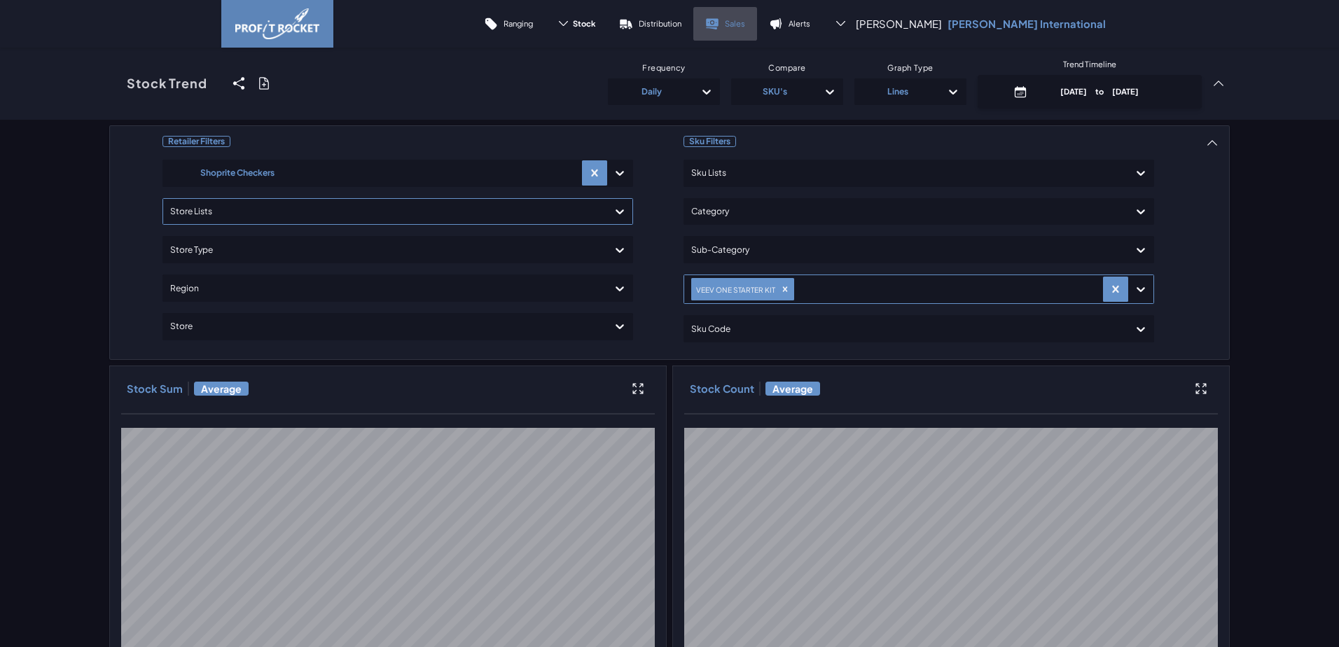
click at [745, 20] on p "Sales" at bounding box center [735, 23] width 20 height 11
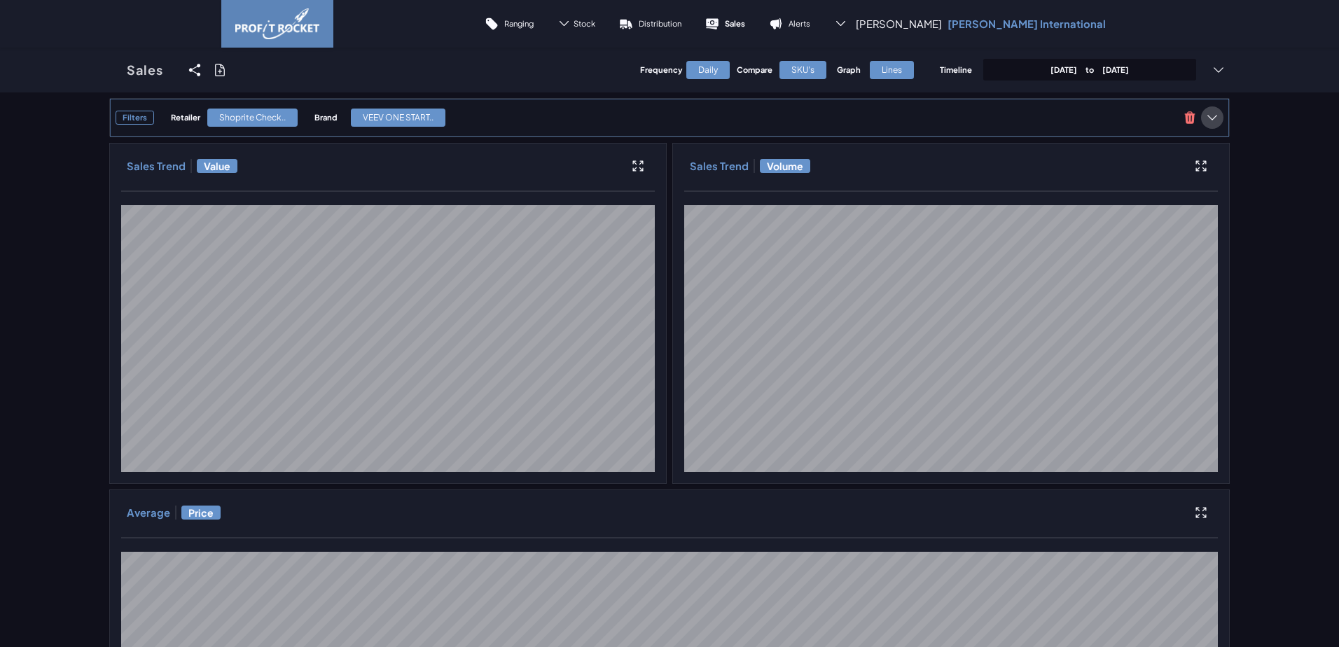
click at [1205, 123] on icon at bounding box center [1212, 118] width 14 height 14
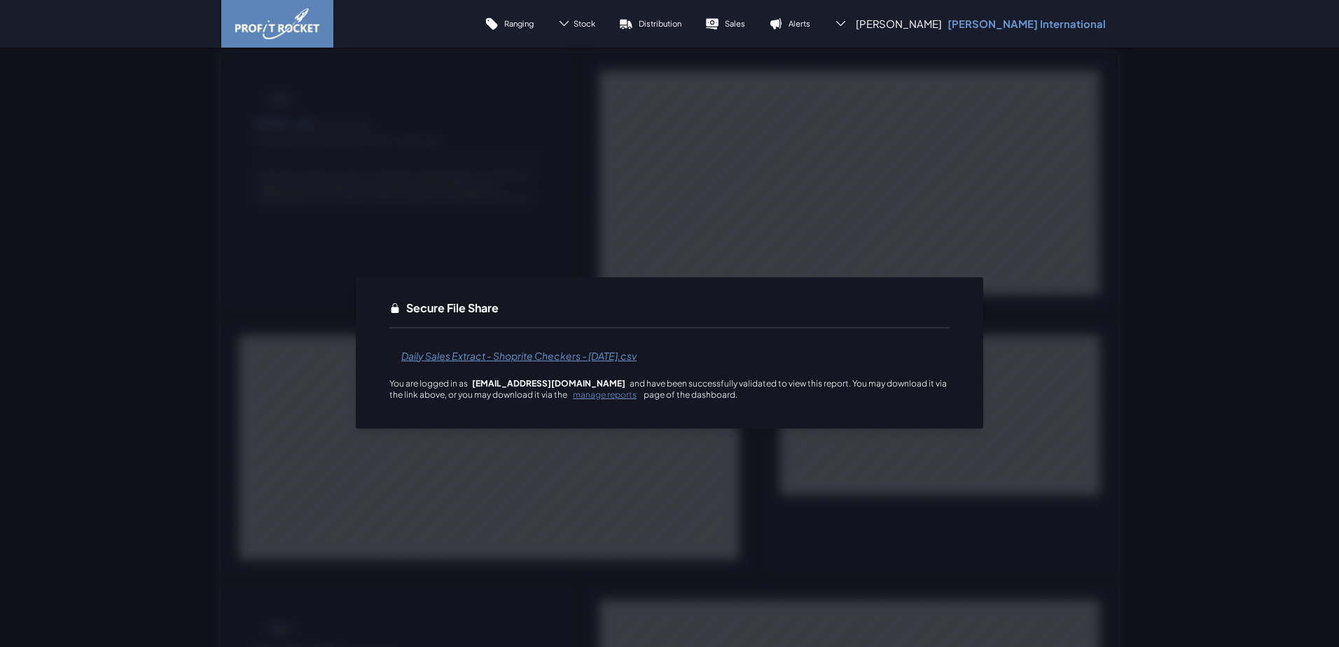
click at [576, 396] on link "manage reports" at bounding box center [605, 394] width 64 height 11
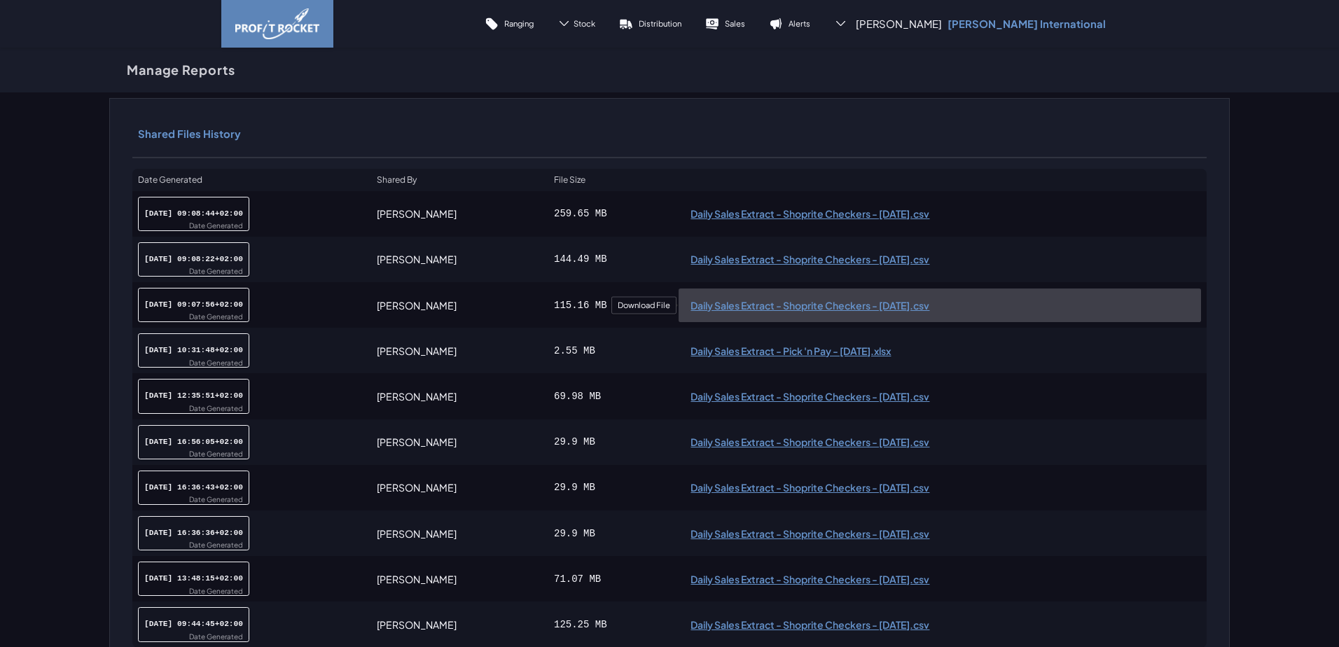
click at [691, 303] on span "Daily Sales Extract - Shoprite Checkers - [DATE].csv" at bounding box center [940, 305] width 499 height 10
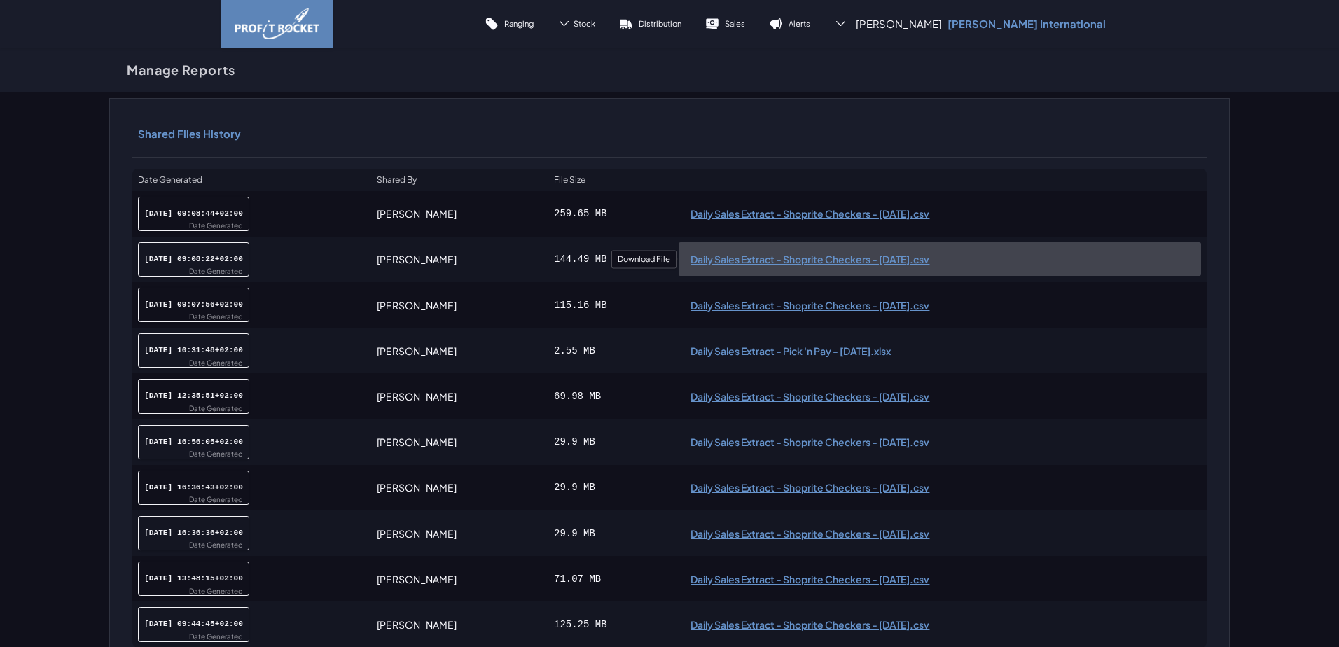
click at [691, 255] on span "Daily Sales Extract - Shoprite Checkers - [DATE].csv" at bounding box center [940, 259] width 499 height 10
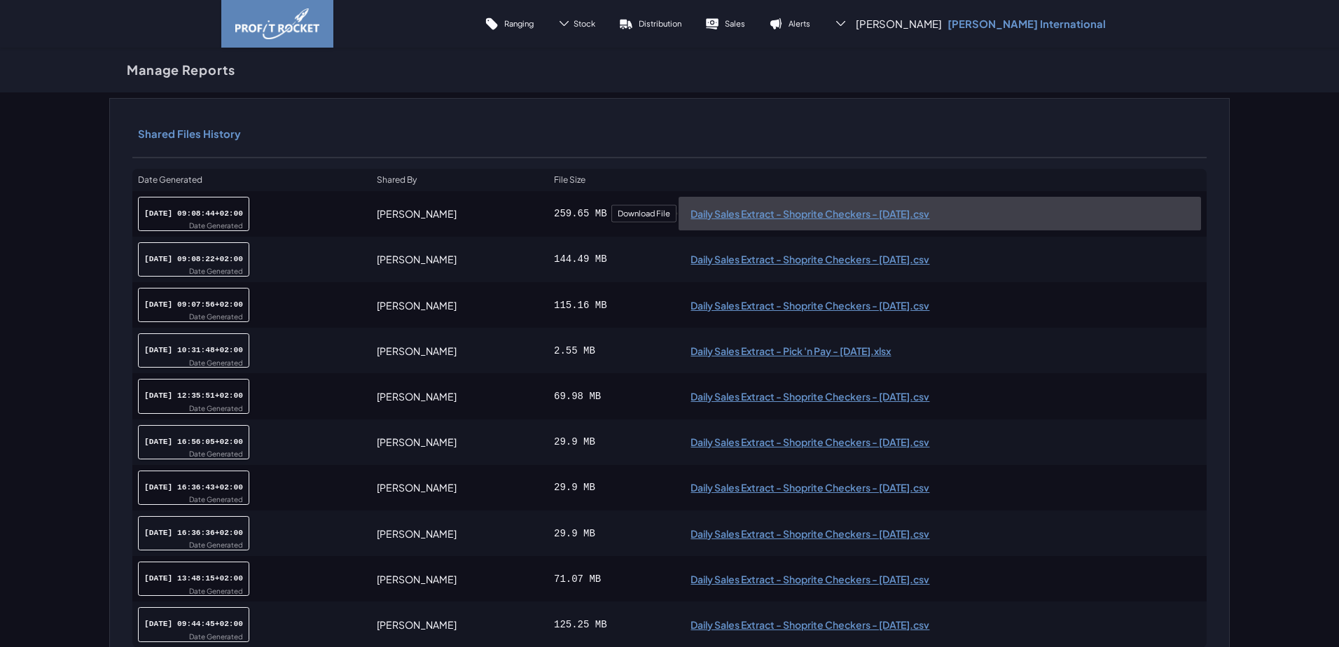
click at [691, 210] on span "Daily Sales Extract - Shoprite Checkers - [DATE].csv" at bounding box center [940, 214] width 499 height 10
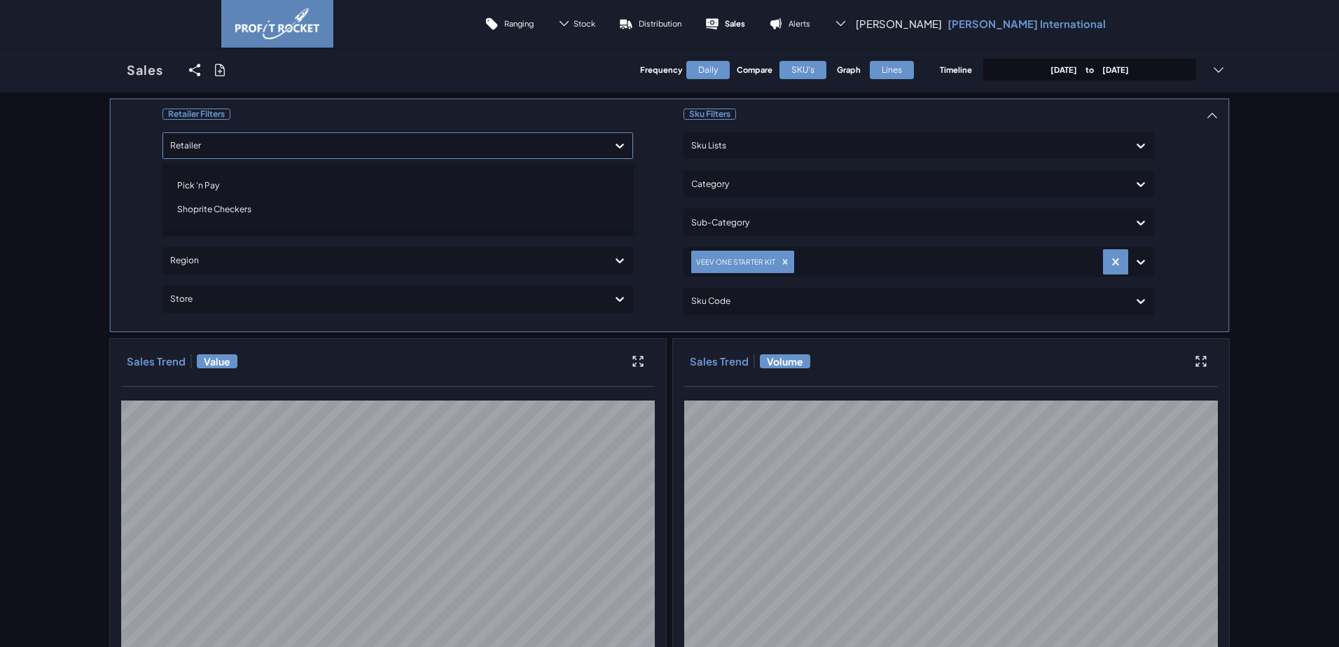
click at [613, 146] on icon at bounding box center [620, 146] width 14 height 14
click at [190, 183] on div "Pick 'n Pay" at bounding box center [398, 186] width 458 height 24
click at [745, 22] on p "Sales" at bounding box center [735, 23] width 20 height 11
click at [622, 144] on div at bounding box center [619, 145] width 25 height 25
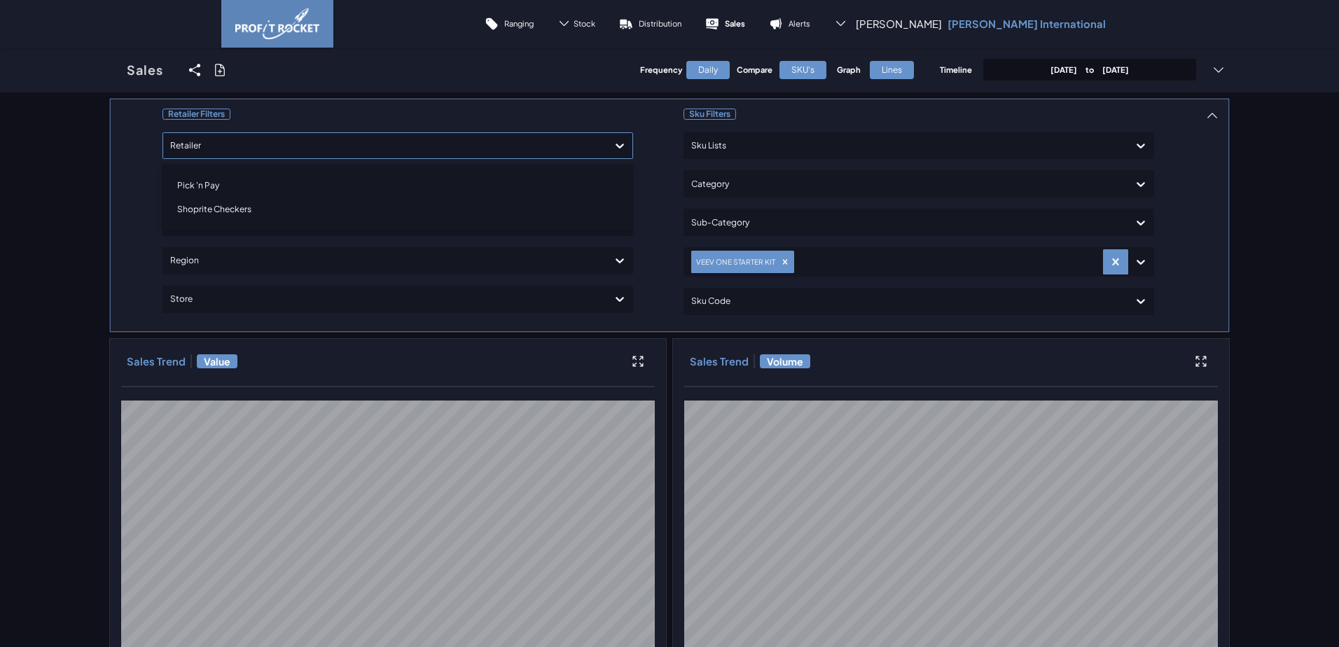
click at [254, 211] on div "Shoprite Checkers" at bounding box center [398, 209] width 458 height 24
click at [783, 262] on icon "Remove VEEV ONE STARTER KIT" at bounding box center [785, 262] width 10 height 10
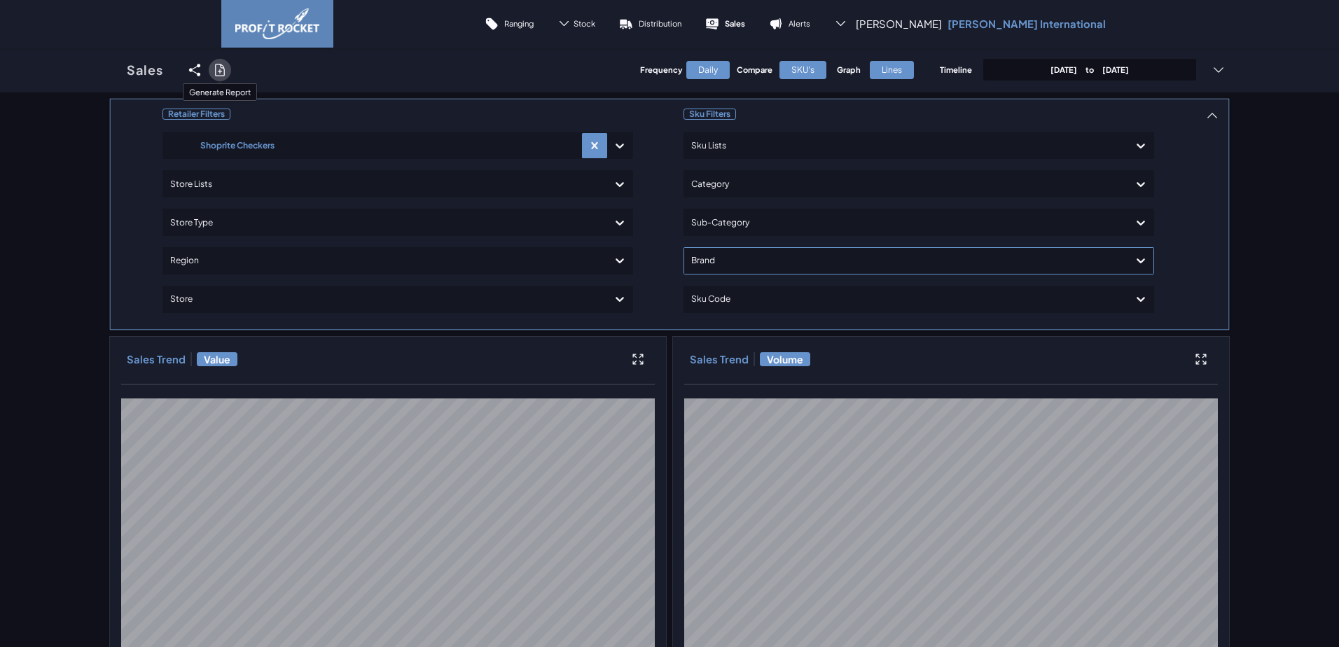
click at [213, 67] on icon at bounding box center [220, 70] width 14 height 14
click at [109, 70] on input "checkbox" at bounding box center [109, 70] width 0 height 0
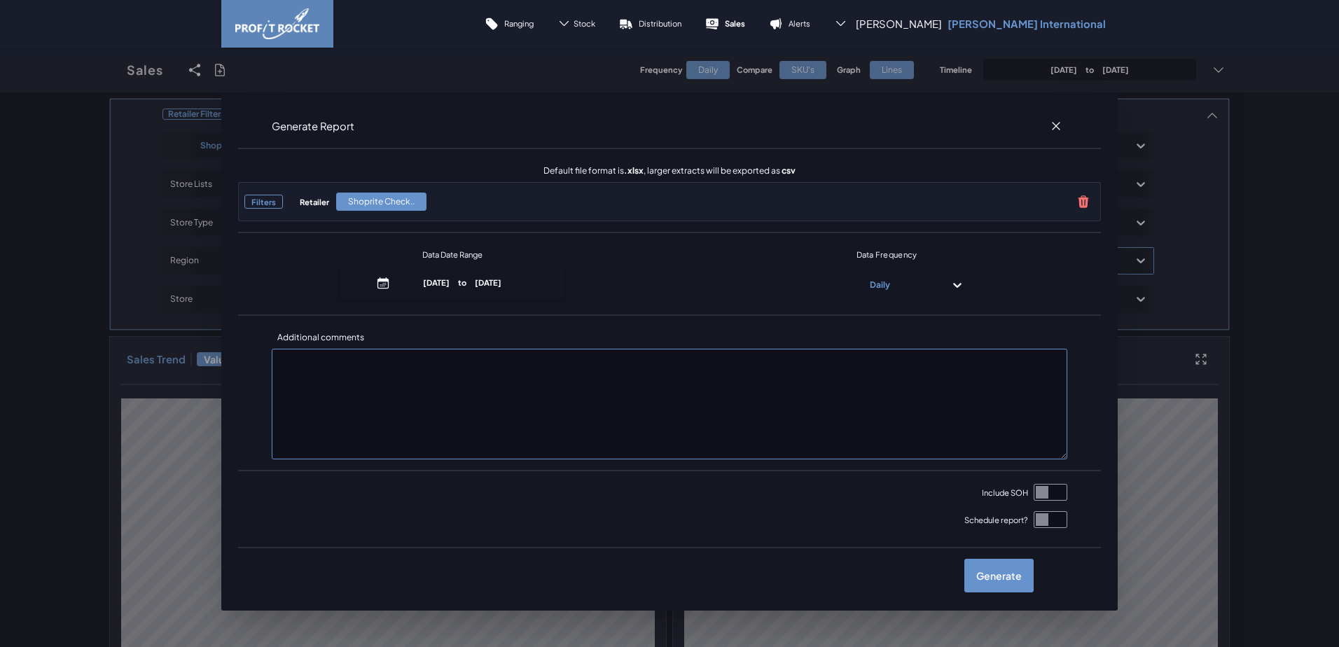
click at [1040, 489] on input "checkbox" at bounding box center [1051, 492] width 34 height 17
checkbox input "true"
click at [1001, 574] on label "Generate" at bounding box center [998, 576] width 69 height 34
click at [109, 70] on input "checkbox" at bounding box center [109, 70] width 0 height 0
